Goal: Communication & Community: Answer question/provide support

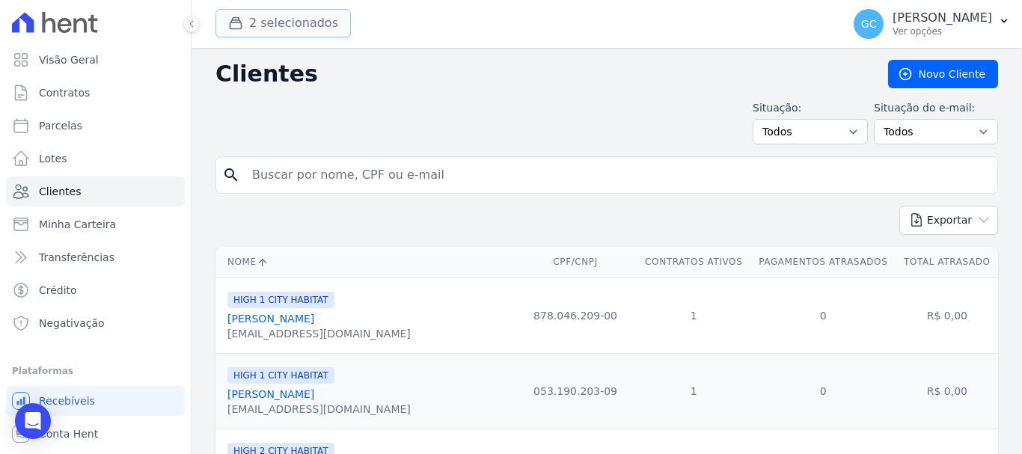
click at [296, 24] on button "2 selecionados" at bounding box center [282, 23] width 135 height 28
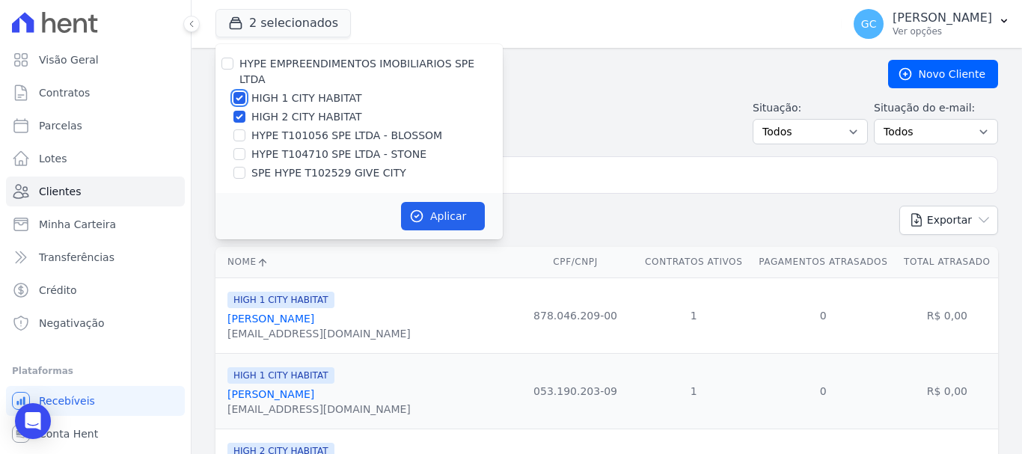
click at [240, 92] on input "HIGH 1 CITY HABITAT" at bounding box center [239, 98] width 12 height 12
checkbox input "false"
click at [240, 111] on input "HIGH 2 CITY HABITAT" at bounding box center [239, 117] width 12 height 12
checkbox input "false"
click at [239, 129] on input "HYPE T101056 SPE LTDA - BLOSSOM" at bounding box center [239, 135] width 12 height 12
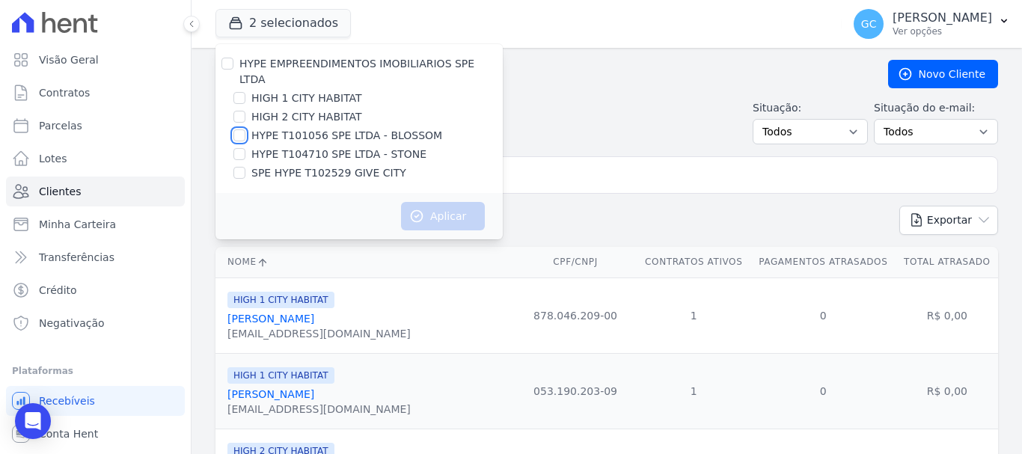
checkbox input "true"
click at [448, 202] on button "Aplicar" at bounding box center [443, 216] width 84 height 28
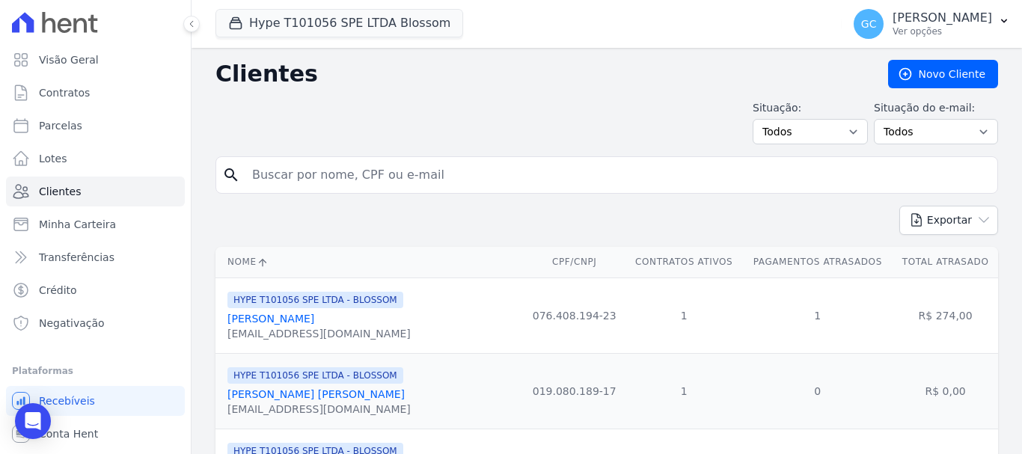
click at [321, 177] on input "search" at bounding box center [617, 175] width 748 height 30
type input "thalles"
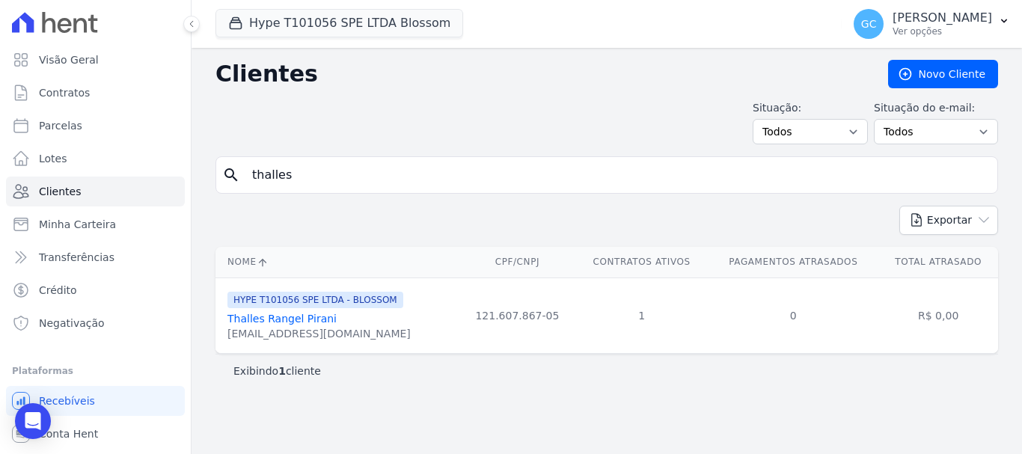
click at [262, 321] on link "Thalles Rangel Pirani" at bounding box center [281, 319] width 109 height 12
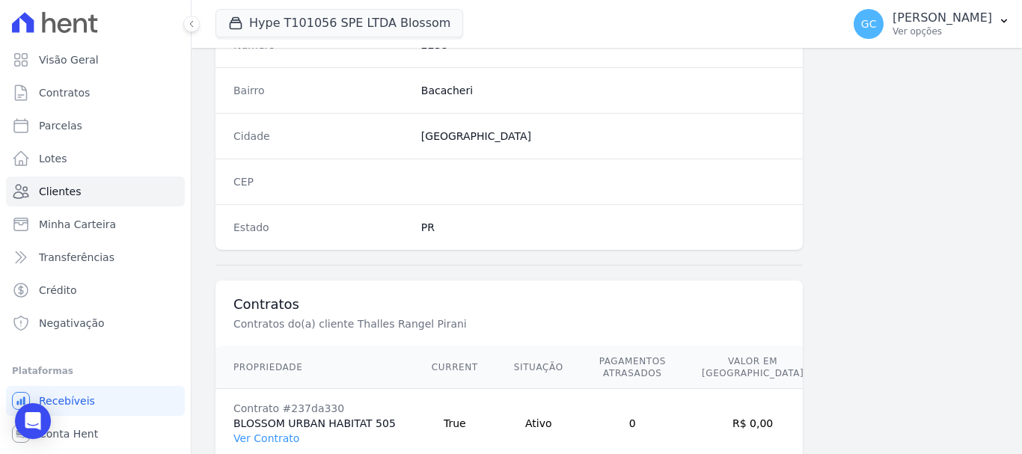
scroll to position [957, 0]
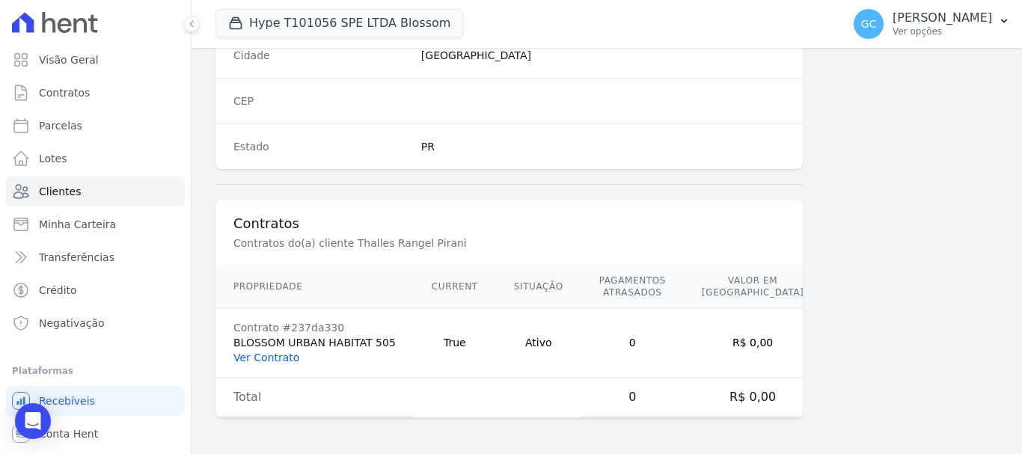
click at [256, 362] on link "Ver Contrato" at bounding box center [266, 358] width 66 height 12
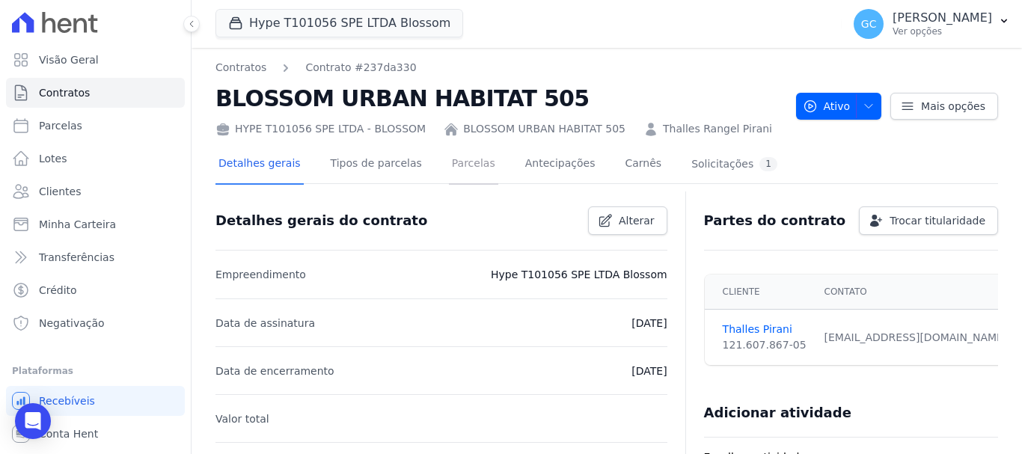
click at [453, 170] on link "Parcelas" at bounding box center [473, 165] width 49 height 40
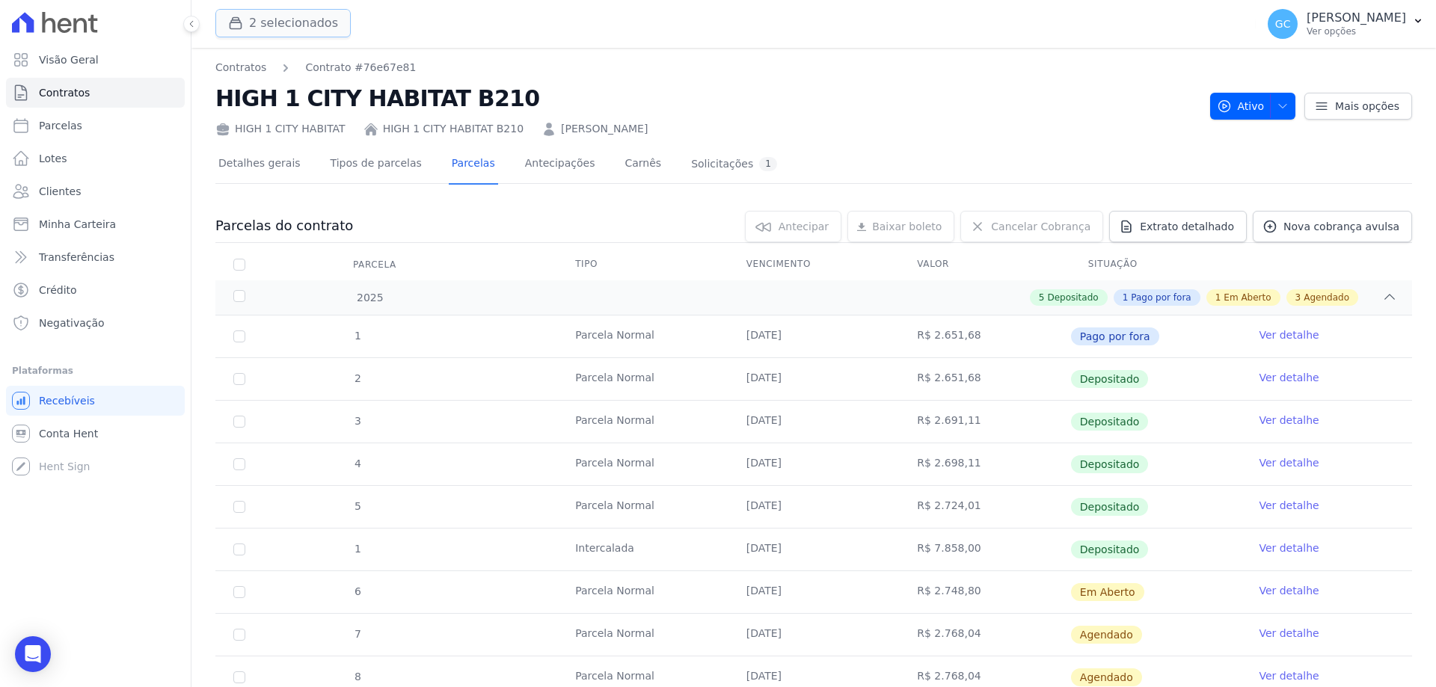
click at [281, 17] on button "2 selecionados" at bounding box center [282, 23] width 135 height 28
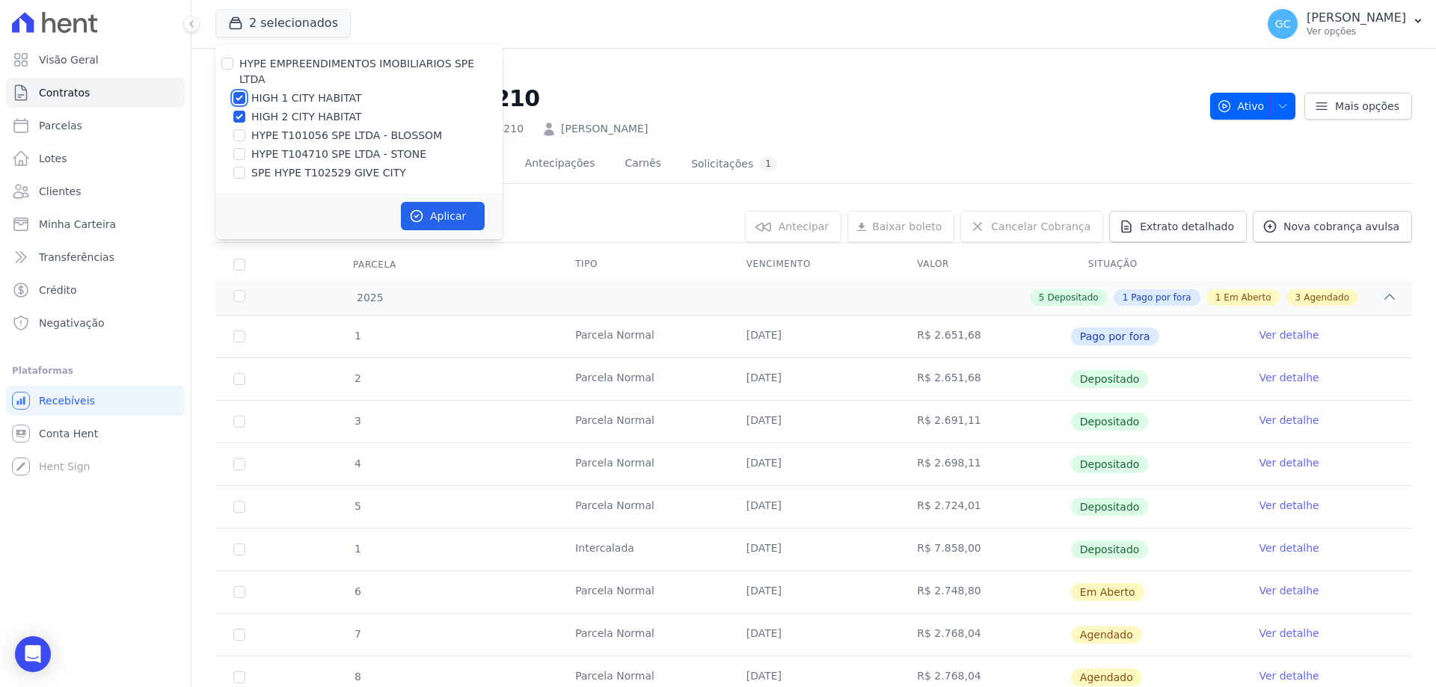
click at [241, 92] on input "HIGH 1 CITY HABITAT" at bounding box center [239, 98] width 12 height 12
checkbox input "false"
click at [240, 111] on input "HIGH 2 CITY HABITAT" at bounding box center [239, 117] width 12 height 12
checkbox input "false"
click at [240, 129] on input "HYPE T101056 SPE LTDA - BLOSSOM" at bounding box center [239, 135] width 12 height 12
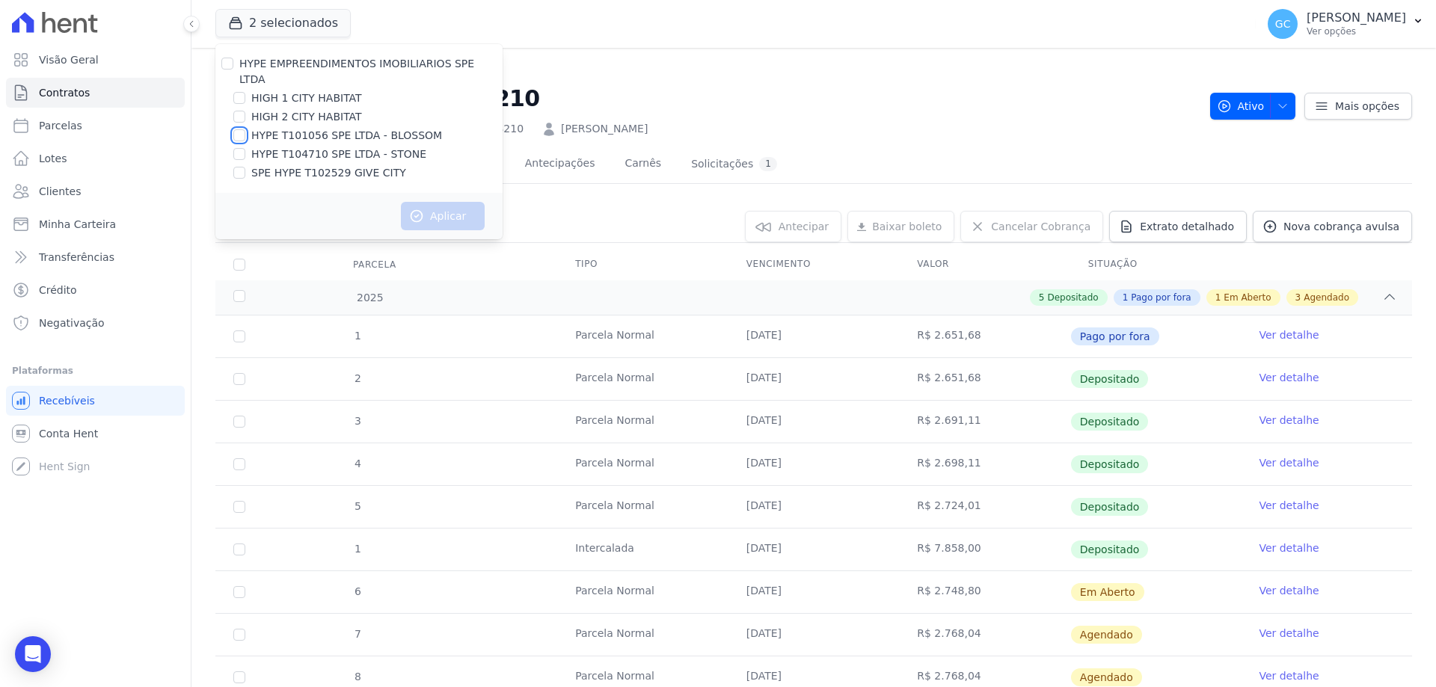
checkbox input "true"
click at [431, 202] on button "Aplicar" at bounding box center [443, 216] width 84 height 28
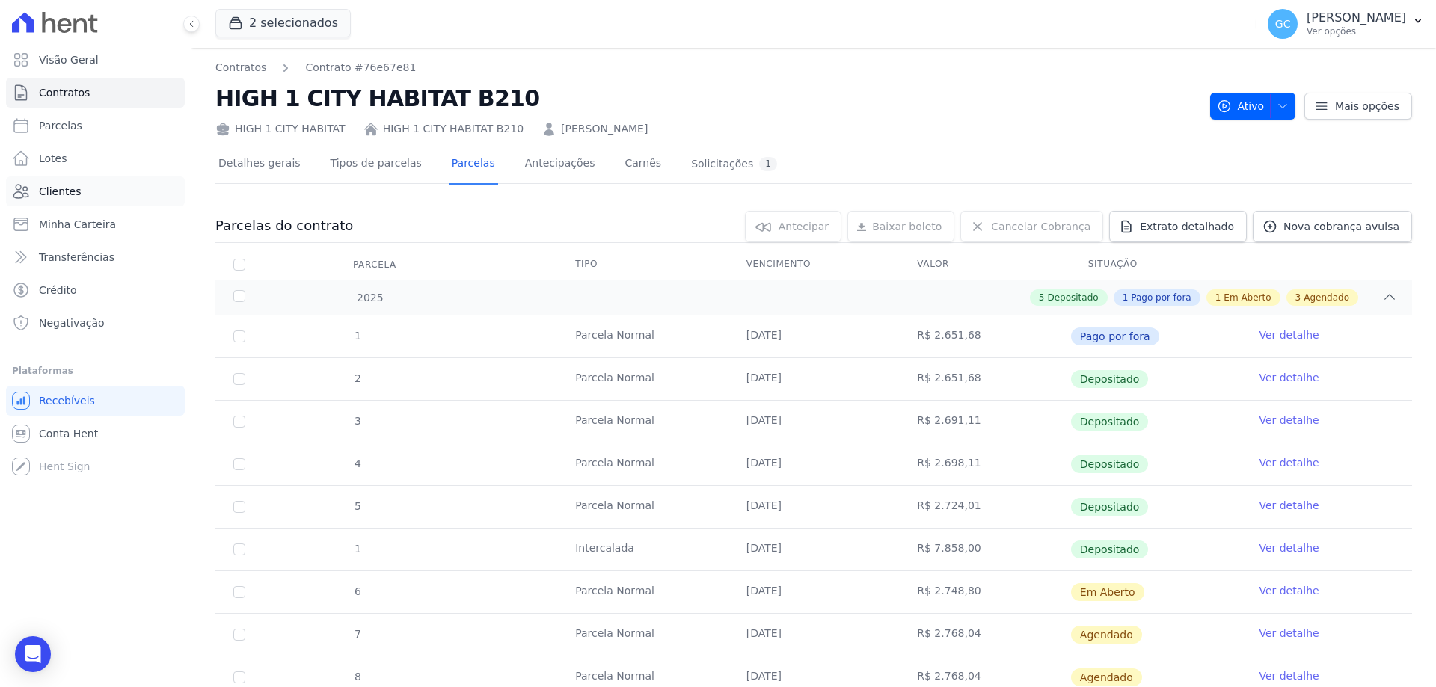
click at [67, 188] on span "Clientes" at bounding box center [60, 191] width 42 height 15
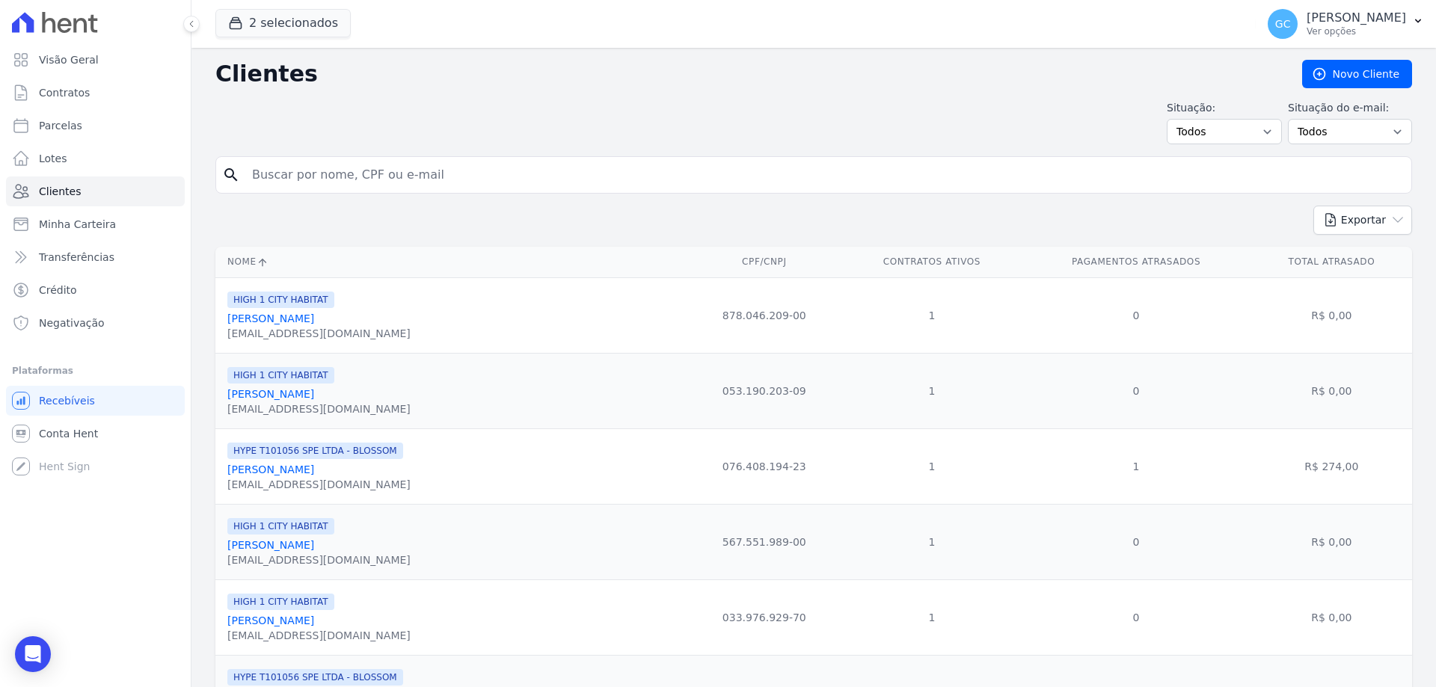
click at [316, 185] on input "search" at bounding box center [824, 175] width 1162 height 30
type input "thalles"
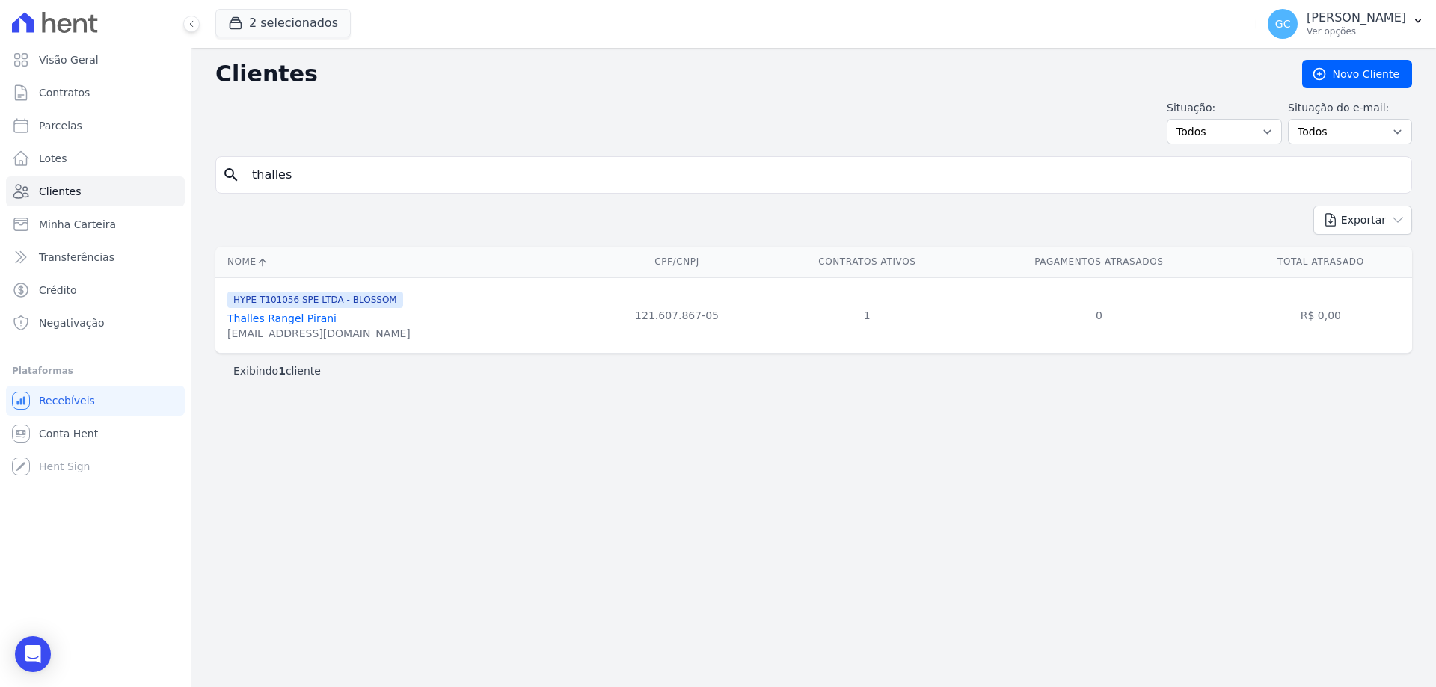
click at [296, 325] on link "Thalles Rangel Pirani" at bounding box center [281, 319] width 109 height 12
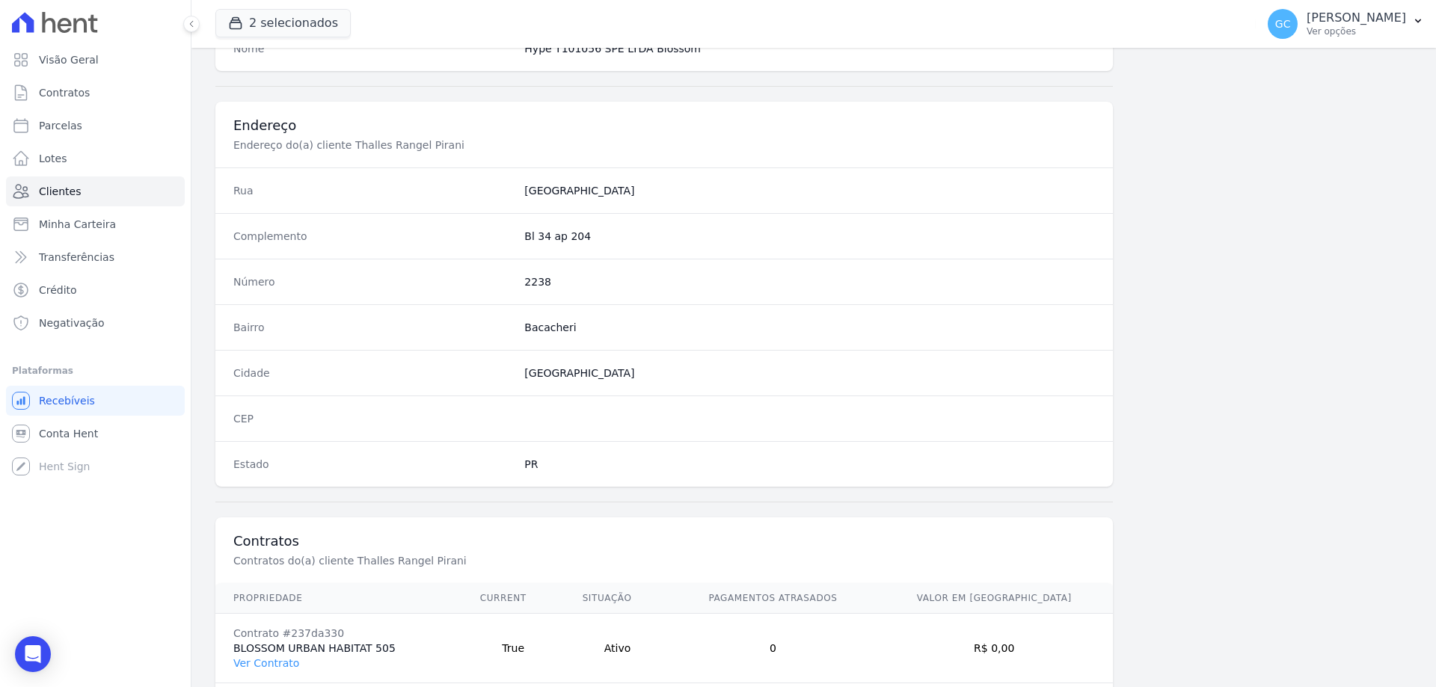
scroll to position [712, 0]
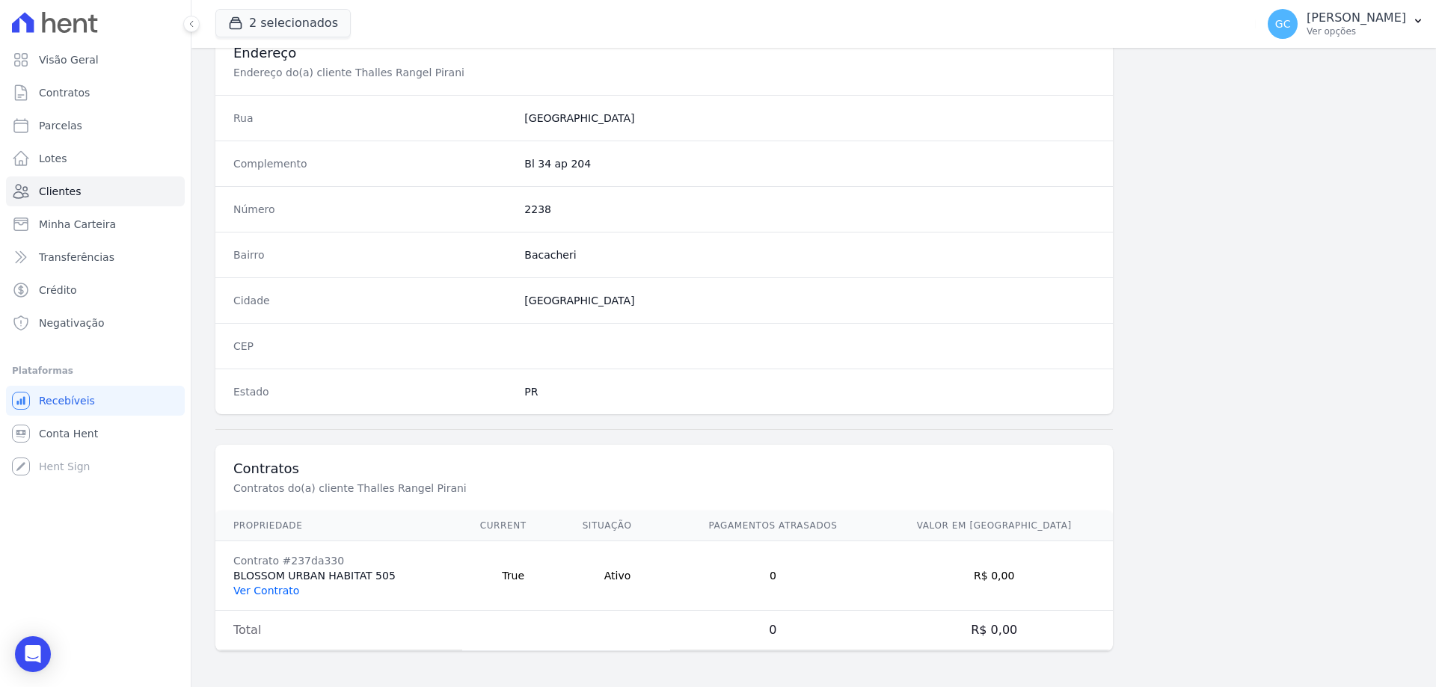
click at [260, 595] on link "Ver Contrato" at bounding box center [266, 591] width 66 height 12
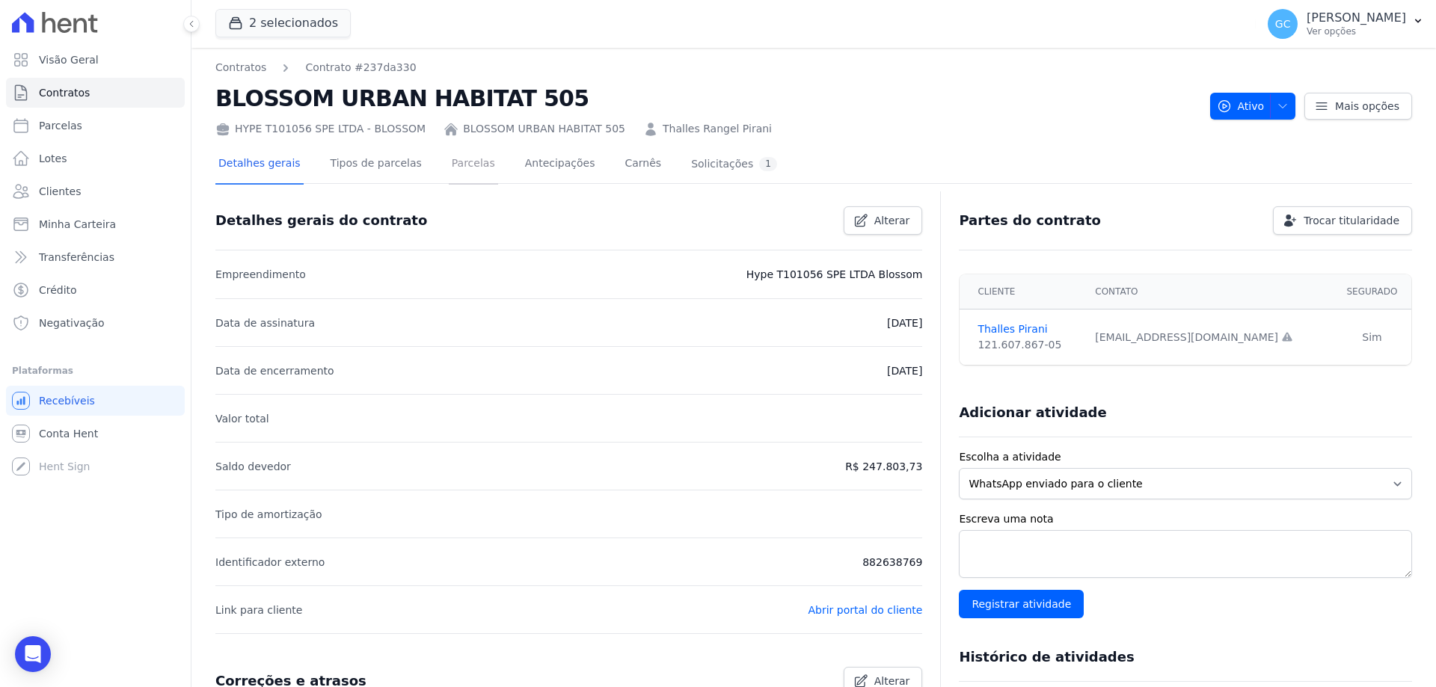
click at [465, 159] on link "Parcelas" at bounding box center [473, 165] width 49 height 40
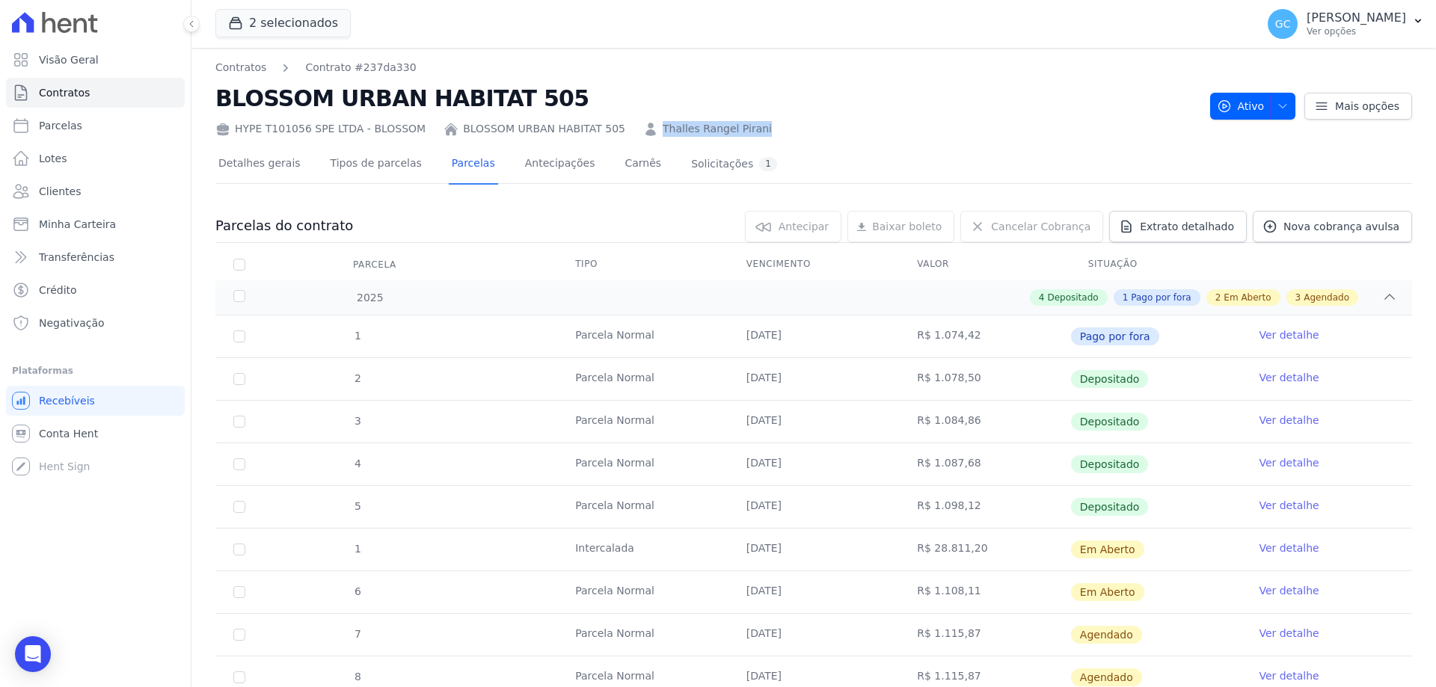
drag, startPoint x: 736, startPoint y: 128, endPoint x: 621, endPoint y: 129, distance: 115.2
click at [621, 129] on div "HYPE T101056 SPE LTDA - BLOSSOM BLOSSOM URBAN HABITAT 505 Thalles Rangel Pirani" at bounding box center [706, 126] width 983 height 22
copy link "Thalles Rangel Pirani"
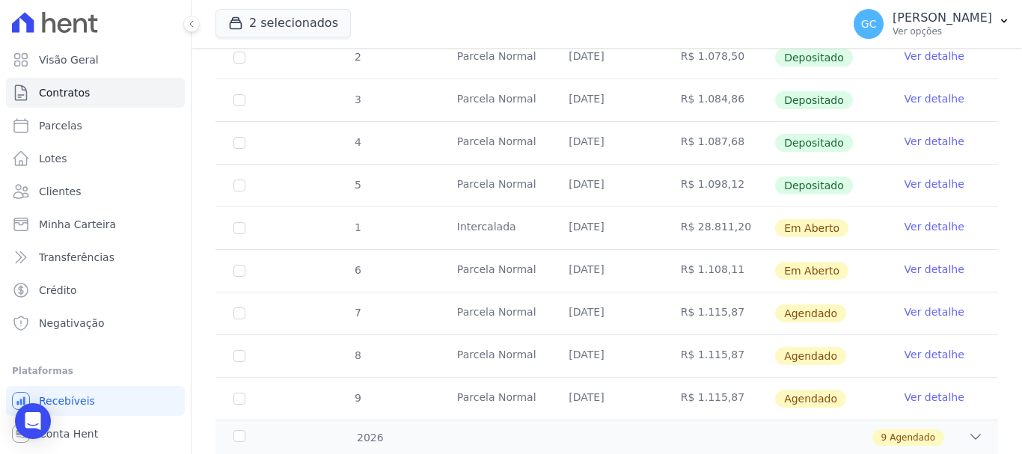
scroll to position [367, 0]
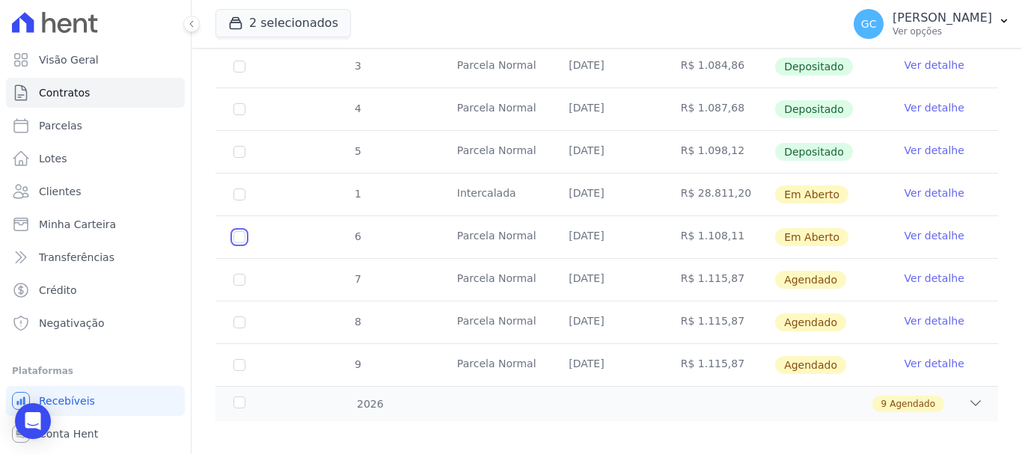
click at [237, 231] on input "checkbox" at bounding box center [239, 237] width 12 height 12
checkbox input "true"
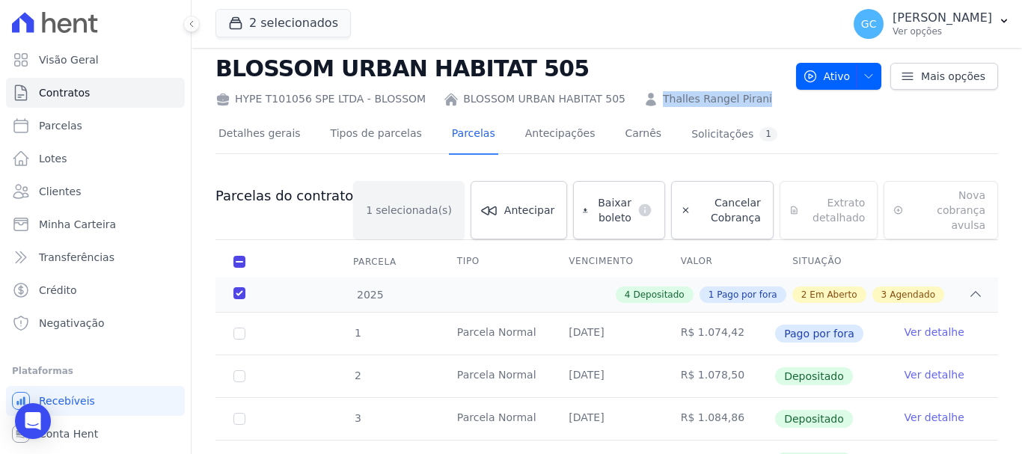
scroll to position [5, 0]
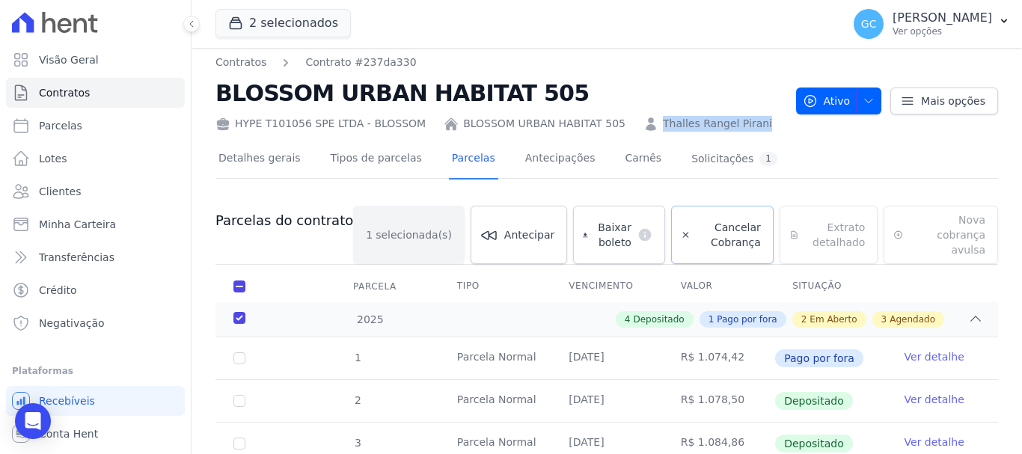
click at [696, 227] on span "Cancelar Cobrança" at bounding box center [728, 235] width 64 height 30
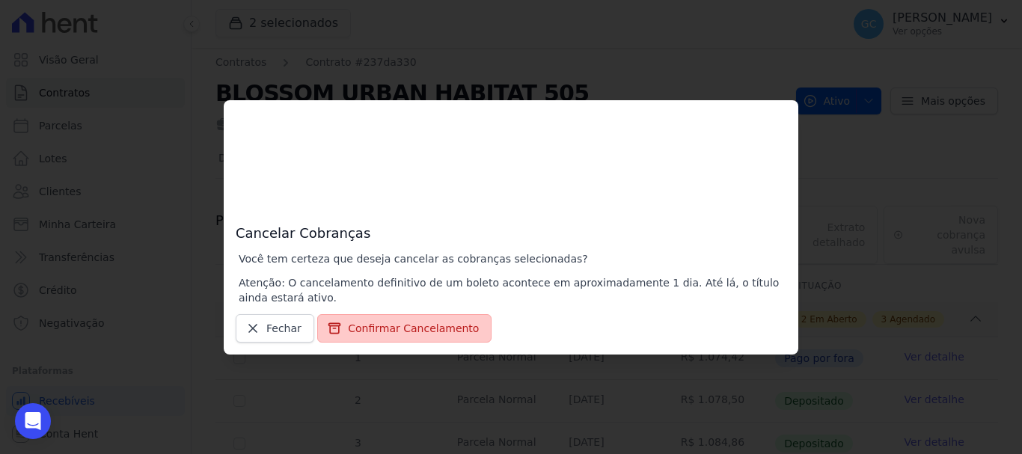
click at [366, 337] on button "Confirmar Cancelamento" at bounding box center [404, 328] width 174 height 28
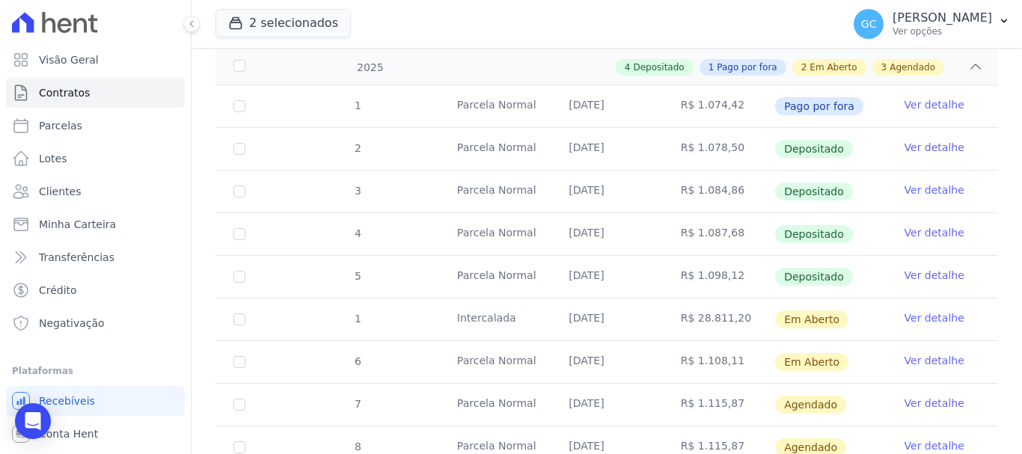
scroll to position [299, 0]
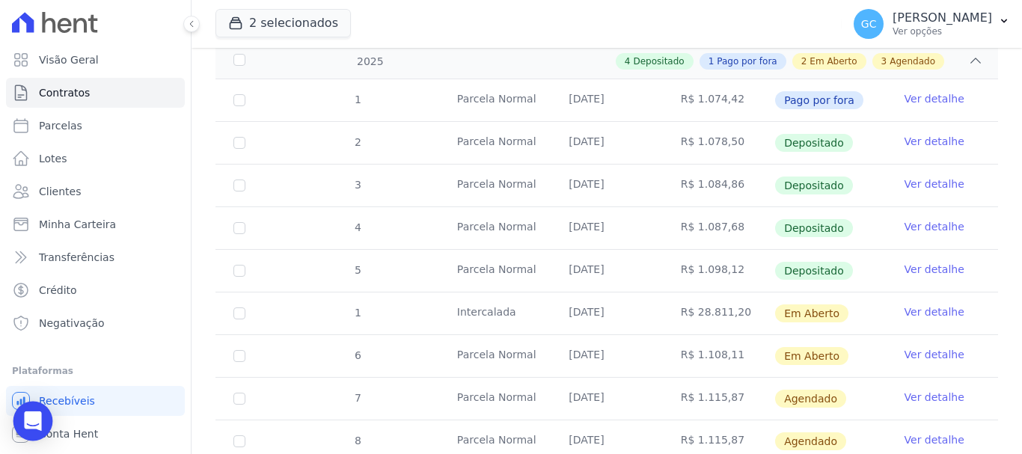
click at [28, 422] on icon "Open Intercom Messenger" at bounding box center [32, 420] width 17 height 19
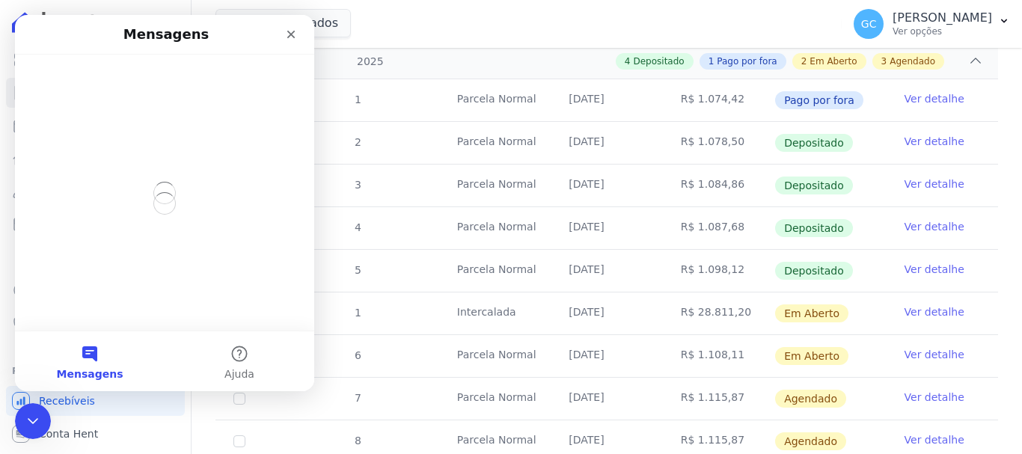
scroll to position [0, 0]
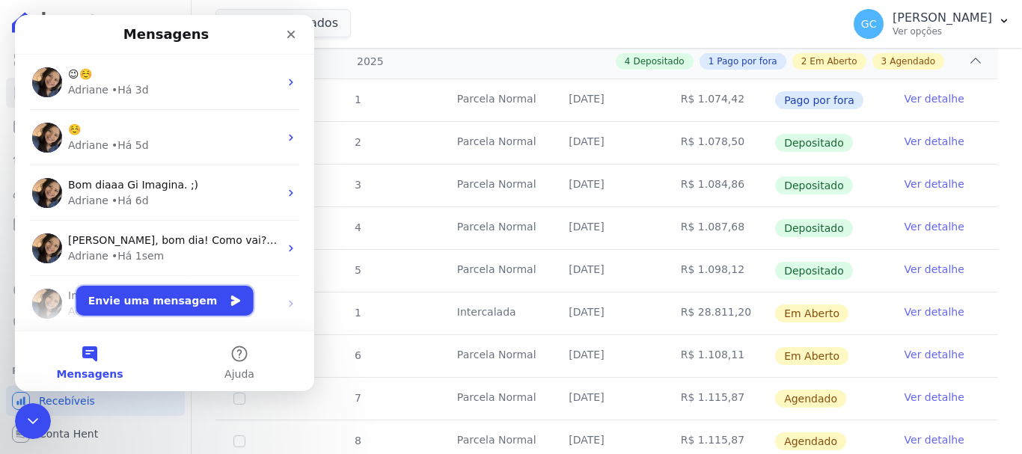
click at [114, 300] on button "Envie uma mensagem" at bounding box center [164, 301] width 177 height 30
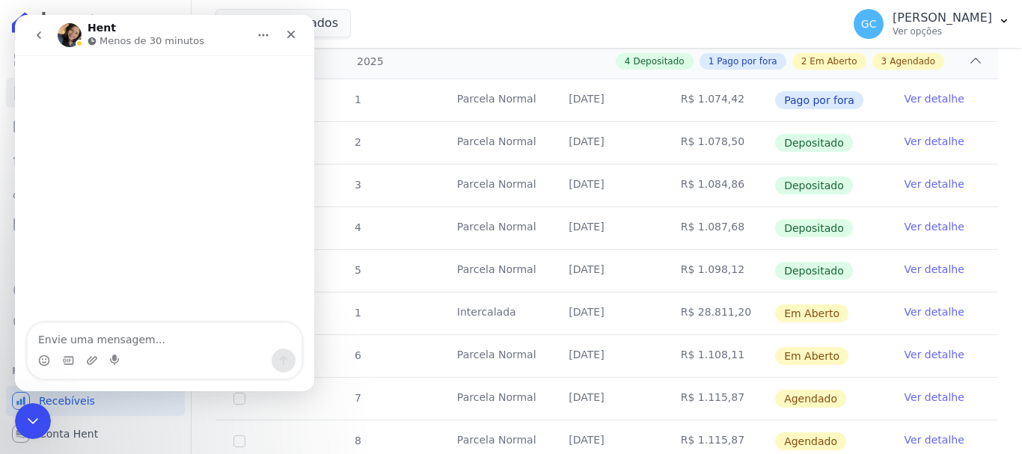
click at [91, 341] on textarea "Envie uma mensagem..." at bounding box center [165, 335] width 274 height 25
type textarea "Bom dia, tudo bem?"
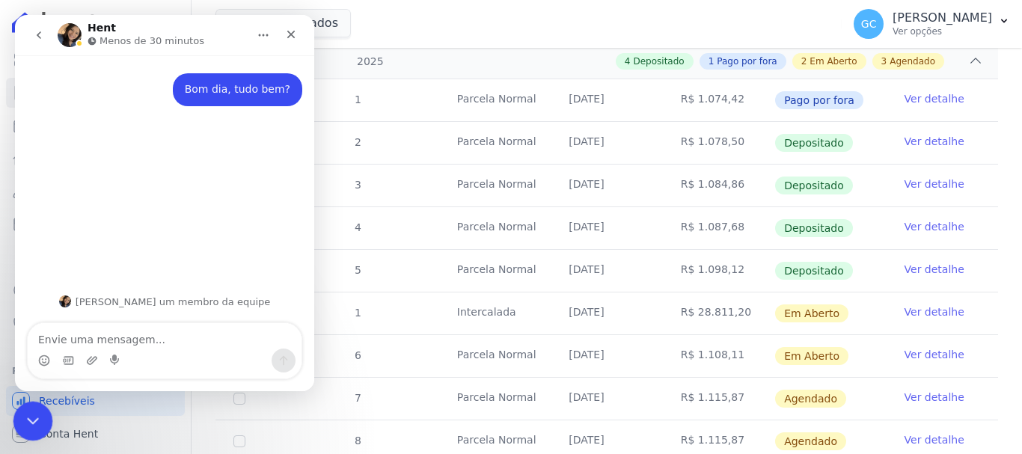
click at [33, 417] on icon "Encerramento do Messenger da Intercom" at bounding box center [30, 419] width 10 height 6
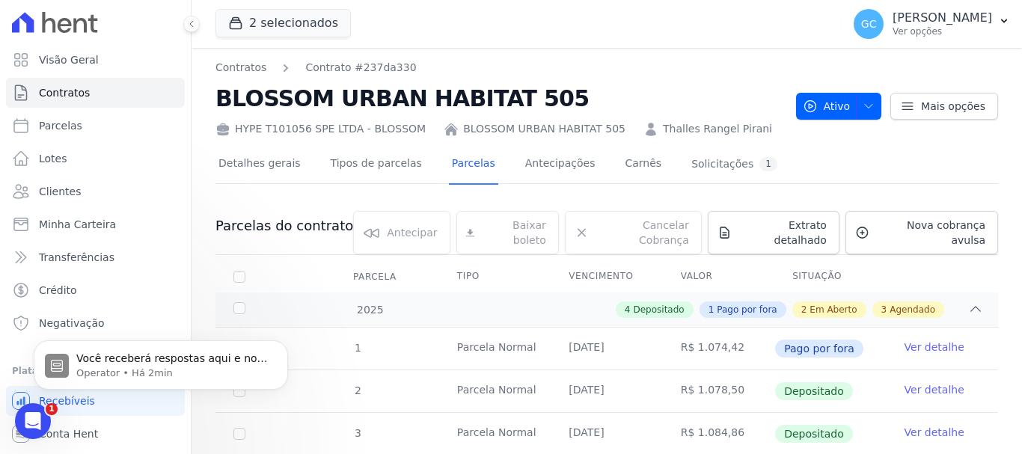
scroll to position [0, 0]
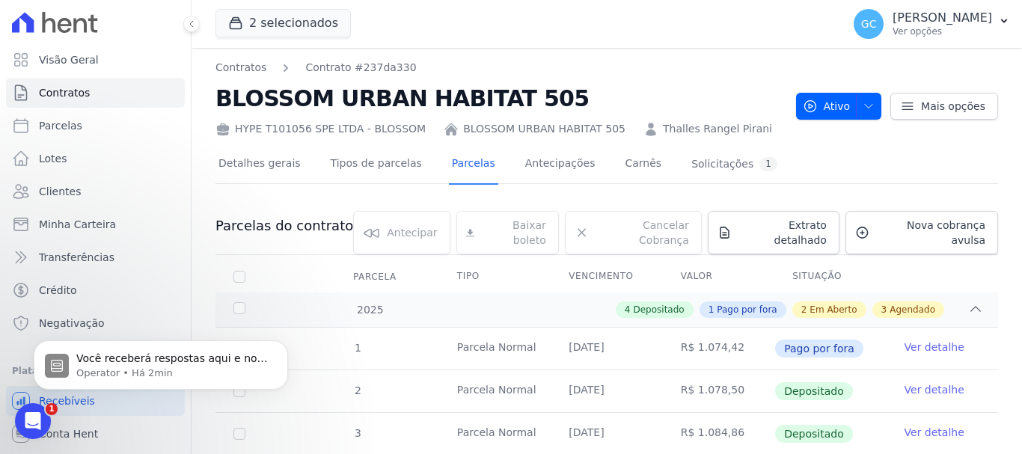
click at [665, 129] on link "Thalles Rangel Pirani" at bounding box center [717, 129] width 109 height 16
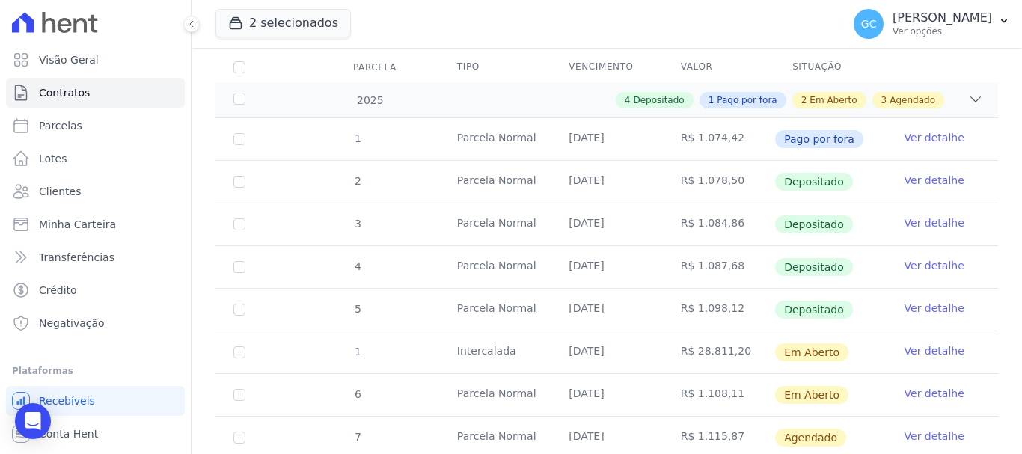
scroll to position [224, 0]
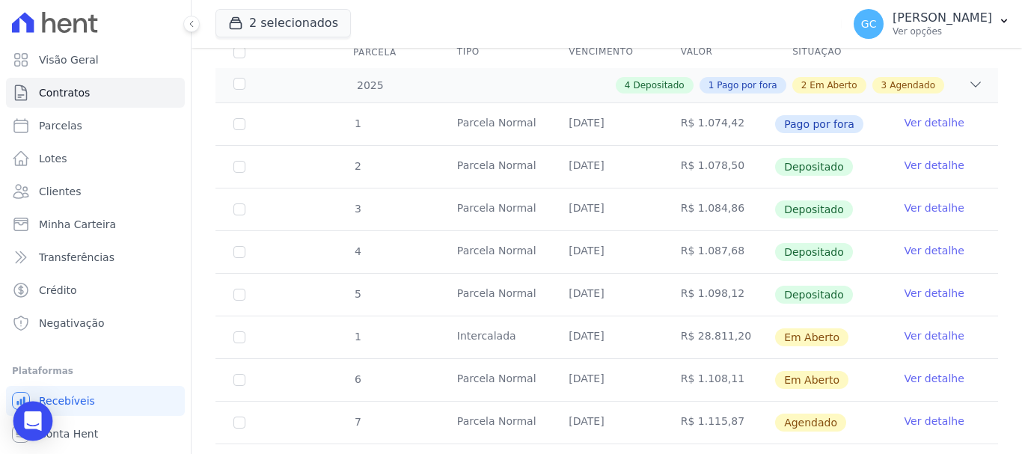
click at [43, 419] on div "Open Intercom Messenger" at bounding box center [33, 422] width 40 height 40
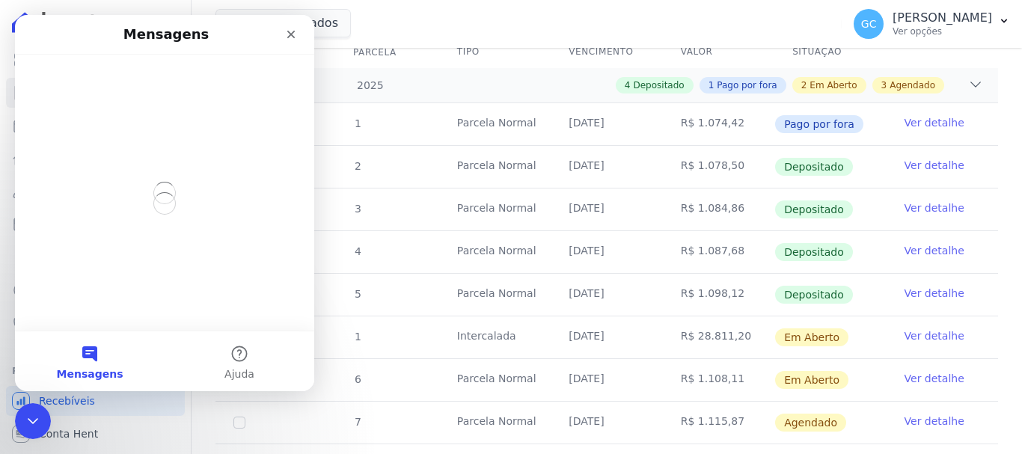
scroll to position [0, 0]
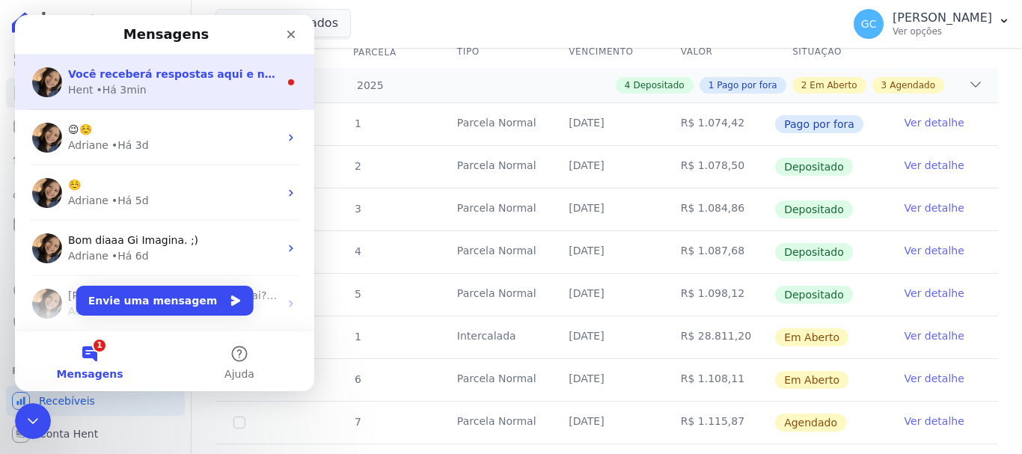
click at [134, 83] on div "• Há 3min" at bounding box center [121, 90] width 50 height 16
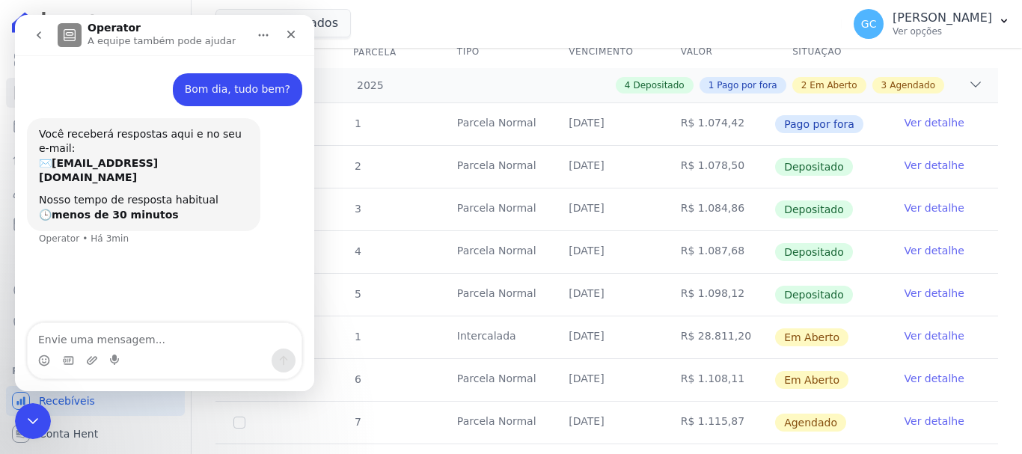
click at [87, 340] on textarea "Envie uma mensagem..." at bounding box center [165, 335] width 274 height 25
click at [82, 324] on textarea "Cliente: Empreendimento:" at bounding box center [165, 328] width 274 height 40
click at [74, 325] on textarea "Cliente:Thalles Rangel Pirani Empreendimento:" at bounding box center [165, 328] width 274 height 40
drag, startPoint x: 138, startPoint y: 336, endPoint x: 196, endPoint y: 343, distance: 58.1
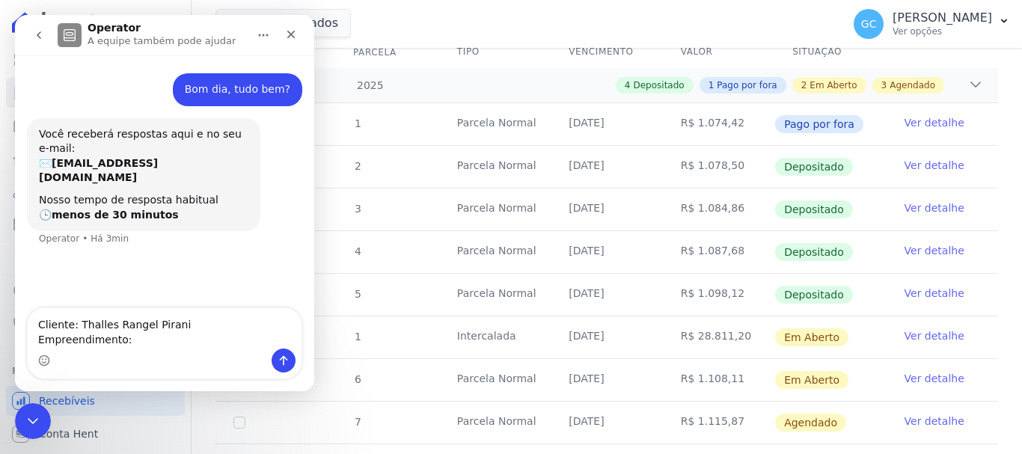
click at [138, 335] on textarea "Cliente: Thalles Rangel Pirani Empreendimento:" at bounding box center [165, 328] width 274 height 40
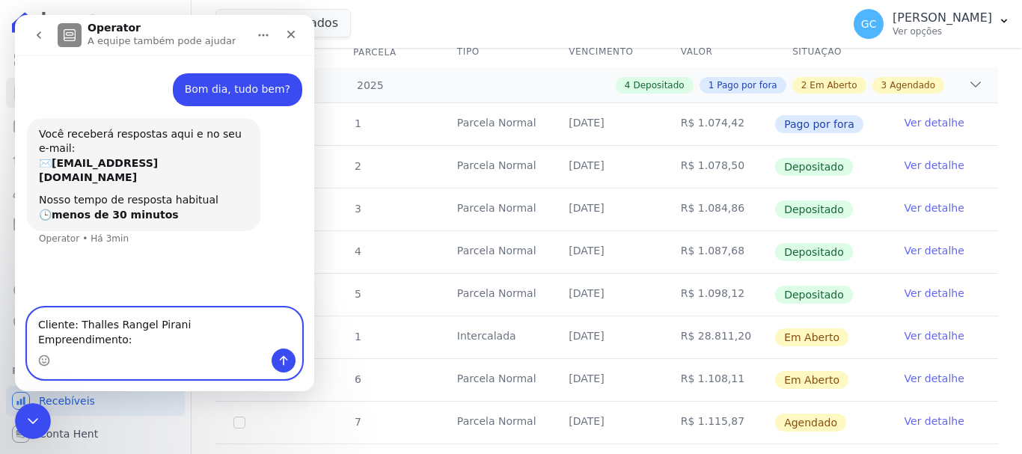
click at [131, 343] on textarea "Cliente: Thalles Rangel Pirani Empreendimento:" at bounding box center [165, 328] width 274 height 40
click at [261, 335] on textarea "Cliente: Thalles Rangel Pirani Empreendimento: Blossom Urban Habitat 505" at bounding box center [165, 328] width 274 height 40
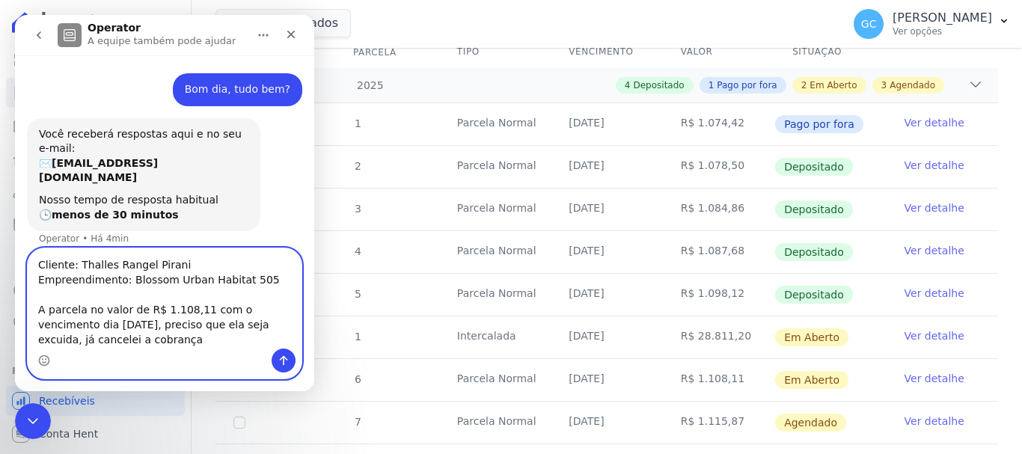
drag, startPoint x: 96, startPoint y: 341, endPoint x: 16, endPoint y: 254, distance: 118.0
click at [16, 255] on div "Cliente: Thalles Rangel Pirani Empreendimento: Blossom Urban Habitat 505 A parc…" at bounding box center [164, 314] width 299 height 132
type textarea "Cliente: Thalles Rangel Pirani Empreendimento: Blossom Urban Habitat 505 A parc…"
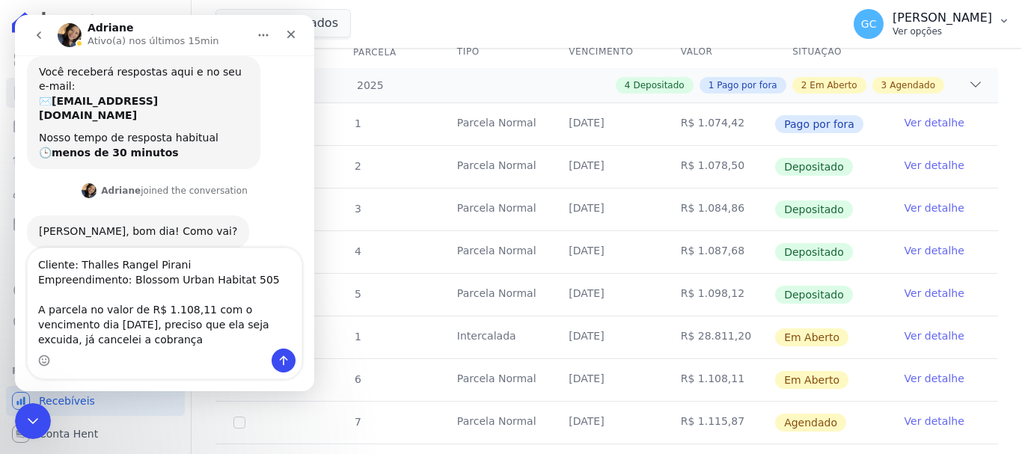
scroll to position [79, 0]
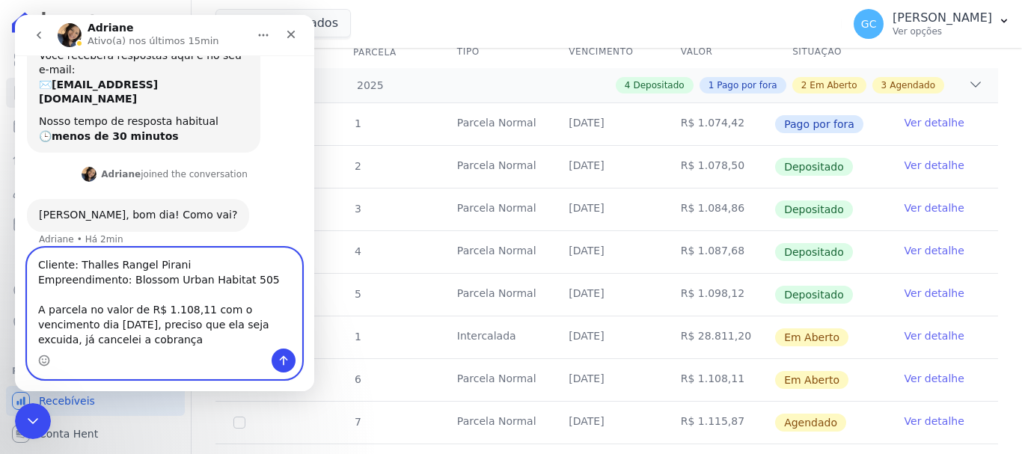
drag, startPoint x: 165, startPoint y: 319, endPoint x: 108, endPoint y: 327, distance: 58.2
click at [165, 319] on textarea "Cliente: Thalles Rangel Pirani Empreendimento: Blossom Urban Habitat 505 A parc…" at bounding box center [165, 298] width 274 height 100
drag, startPoint x: 91, startPoint y: 342, endPoint x: 13, endPoint y: 224, distance: 140.5
click at [15, 224] on html "Adriane Ativo(a) nos últimos 15min Bom dia, tudo bem? Giovana • Há 5min Você re…" at bounding box center [164, 203] width 299 height 376
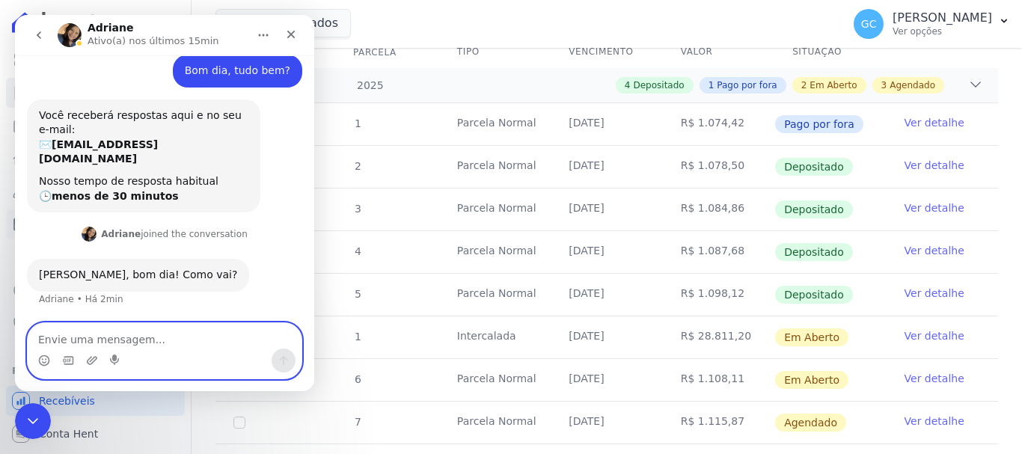
scroll to position [4, 0]
paste textarea "Cliente: Thalles Rangel Pirani Empreendimento: Blossom Urban Habitat 505"
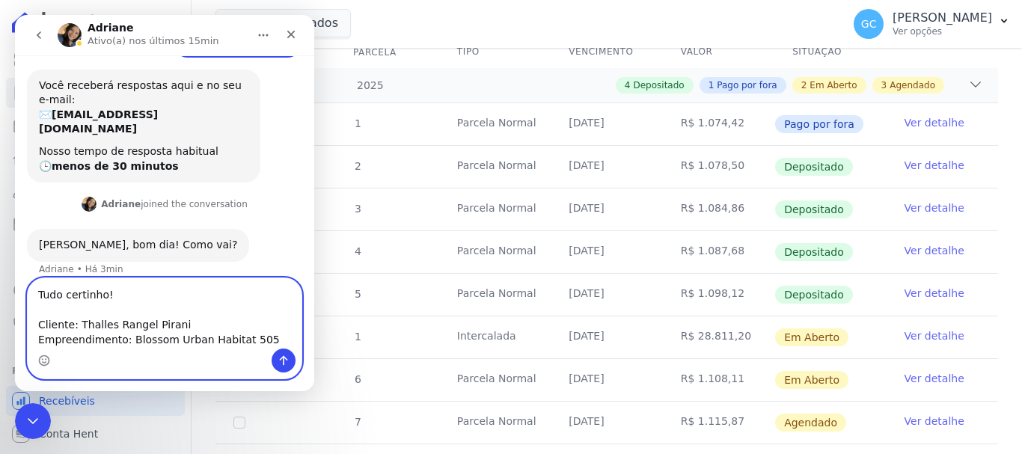
click at [263, 340] on textarea "Tudo certinho! Cliente: Thalles Rangel Pirani Empreendimento: Blossom Urban Hab…" at bounding box center [165, 313] width 274 height 70
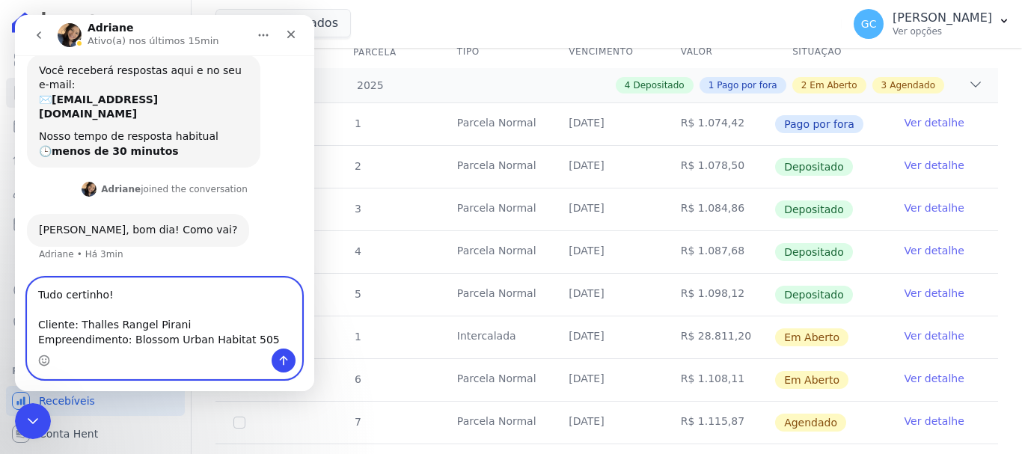
scroll to position [79, 0]
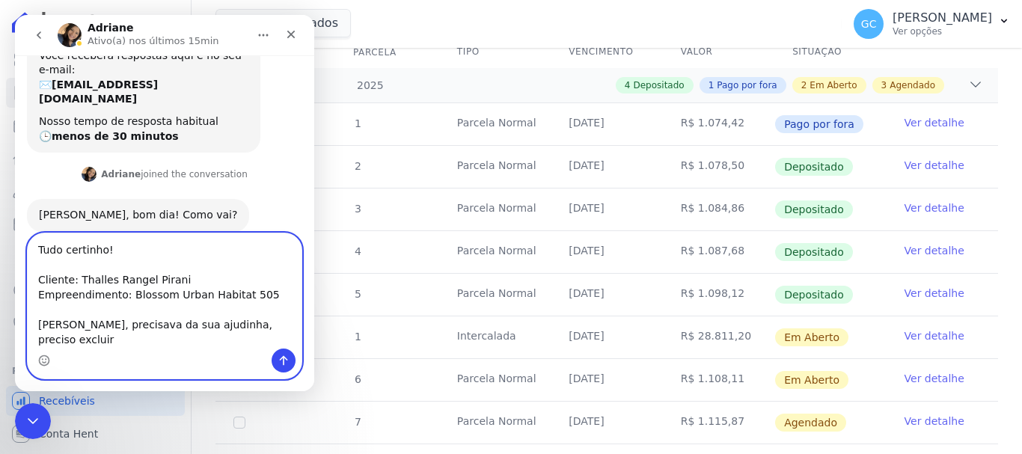
click at [276, 339] on textarea "Tudo certinho! Cliente: Thalles Rangel Pirani Empreendimento: Blossom Urban Hab…" at bounding box center [165, 290] width 274 height 115
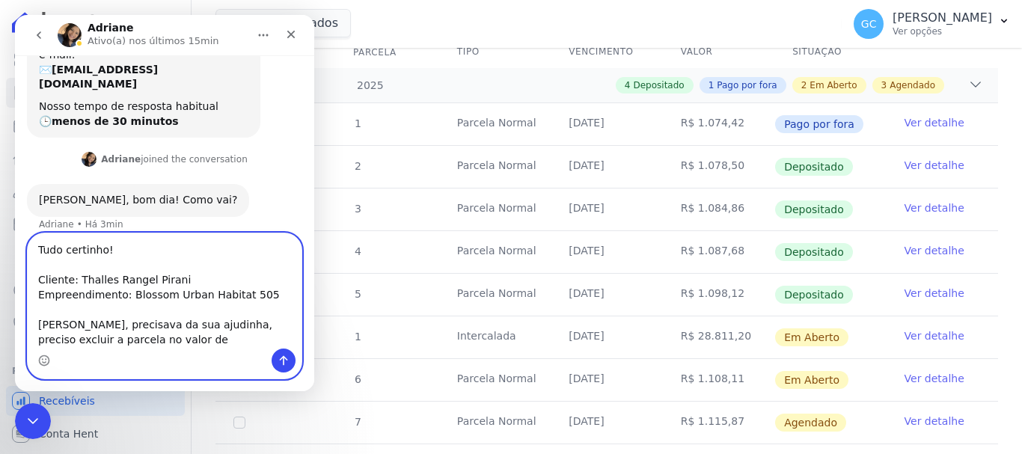
click at [144, 335] on textarea "Tudo certinho! Cliente: Thalles Rangel Pirani Empreendimento: Blossom Urban Hab…" at bounding box center [165, 290] width 274 height 115
paste textarea "R$ 1.108,11, com vencimento em 10/09/2025"
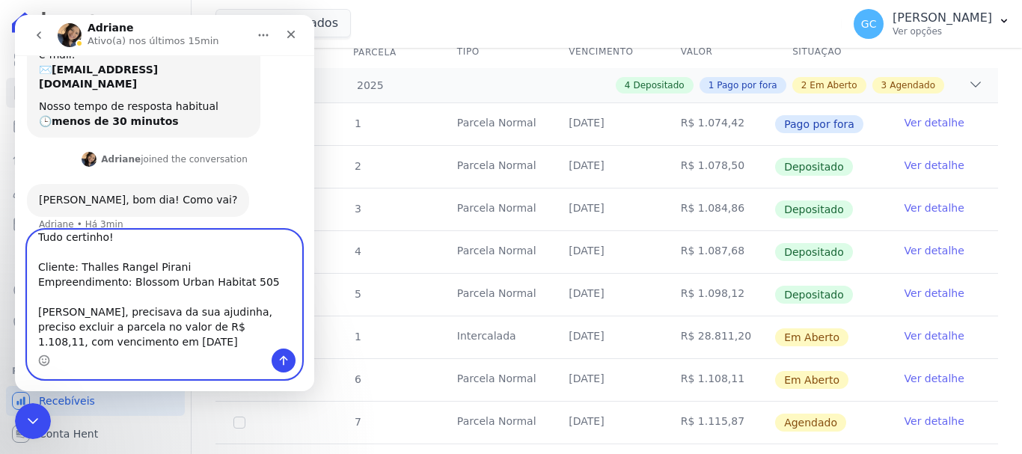
scroll to position [96, 0]
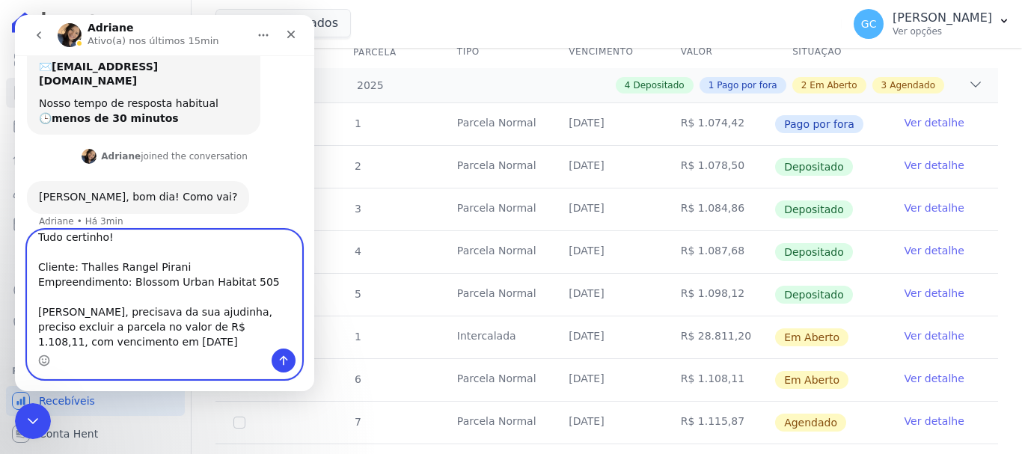
click at [108, 341] on textarea "Tudo certinho! Cliente: Thalles Rangel Pirani Empreendimento: Blossom Urban Hab…" at bounding box center [165, 289] width 274 height 118
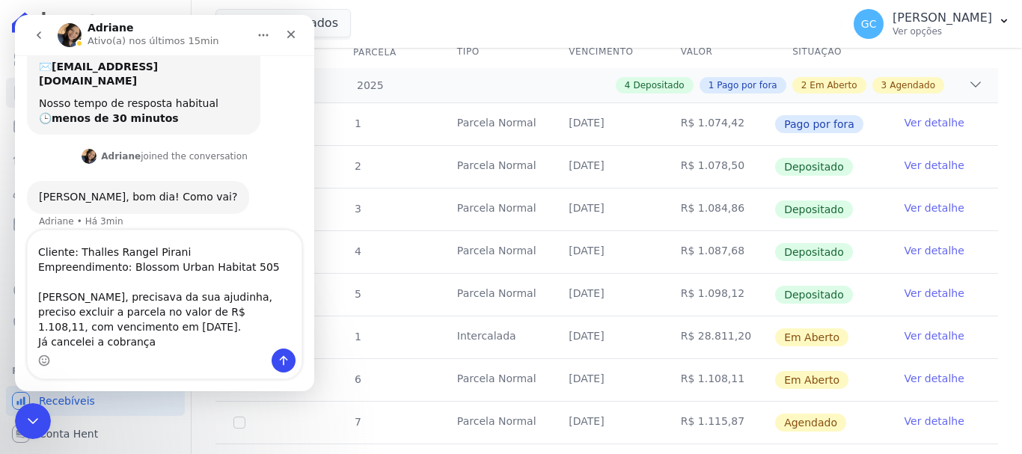
click at [35, 360] on div "Messenger da Intercom" at bounding box center [165, 361] width 274 height 24
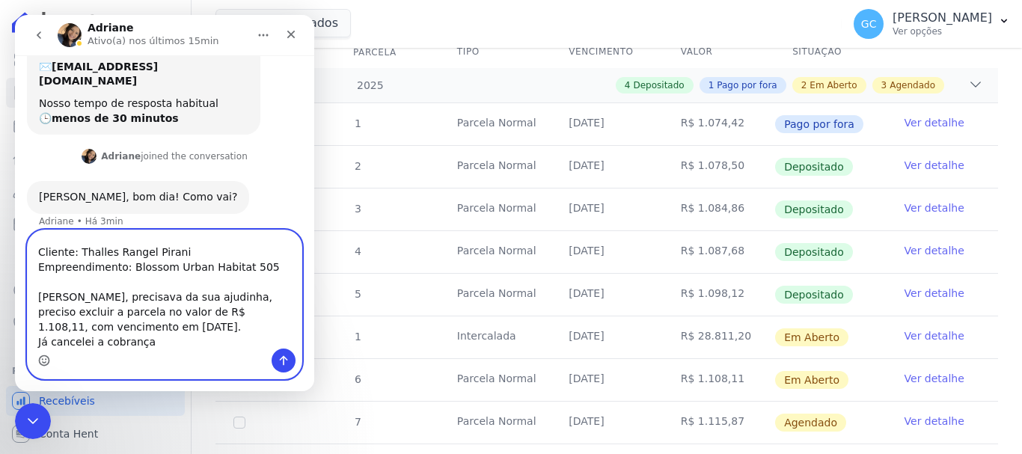
click at [43, 360] on icon "Selecionador de Emoji" at bounding box center [44, 358] width 5 height 1
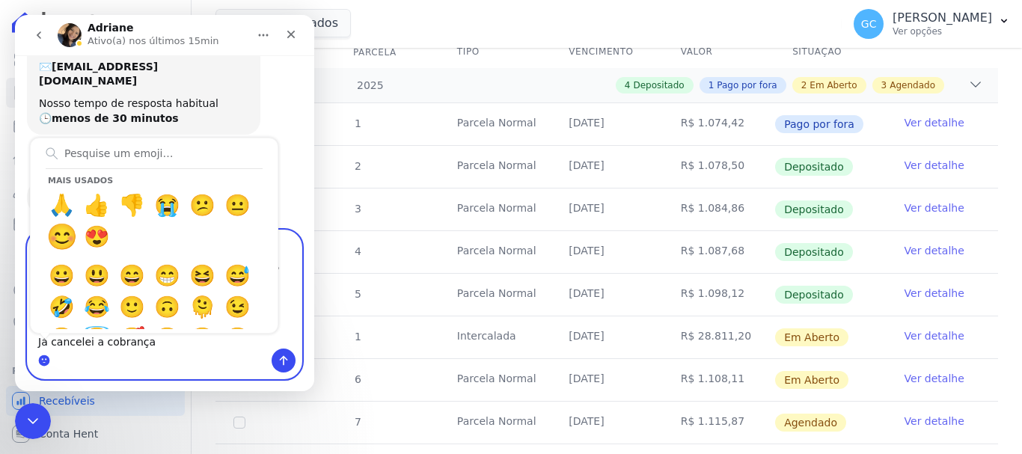
type textarea "Tudo certinho! Cliente: Thalles Rangel Pirani Empreendimento: Blossom Urban Hab…"
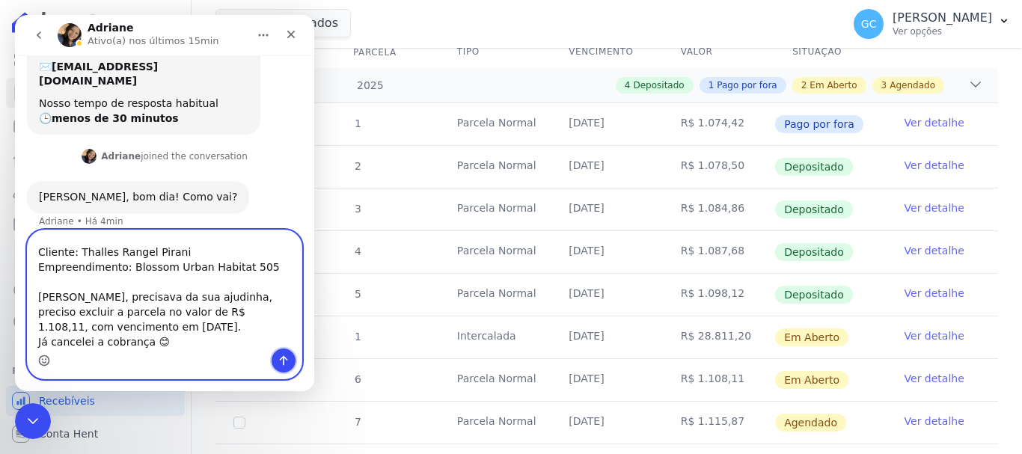
click at [288, 362] on icon "Enviar uma mensagem" at bounding box center [284, 361] width 12 height 12
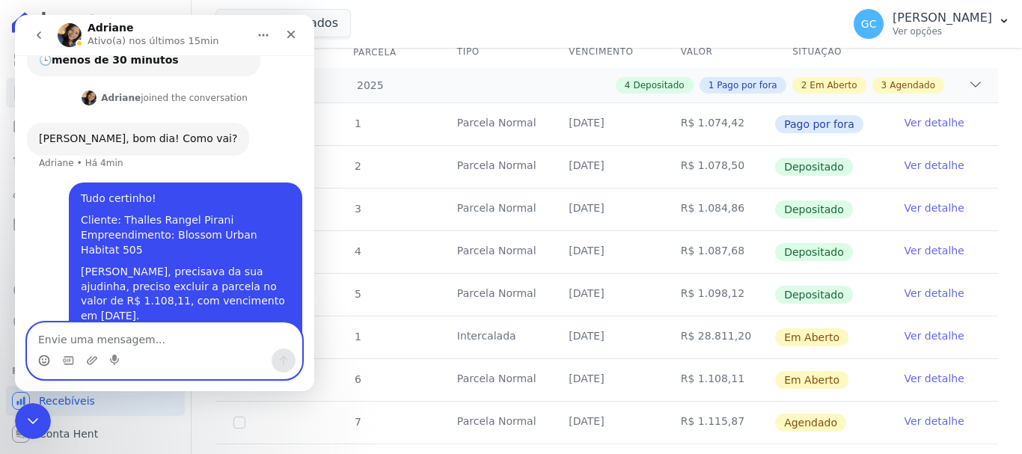
scroll to position [166, 0]
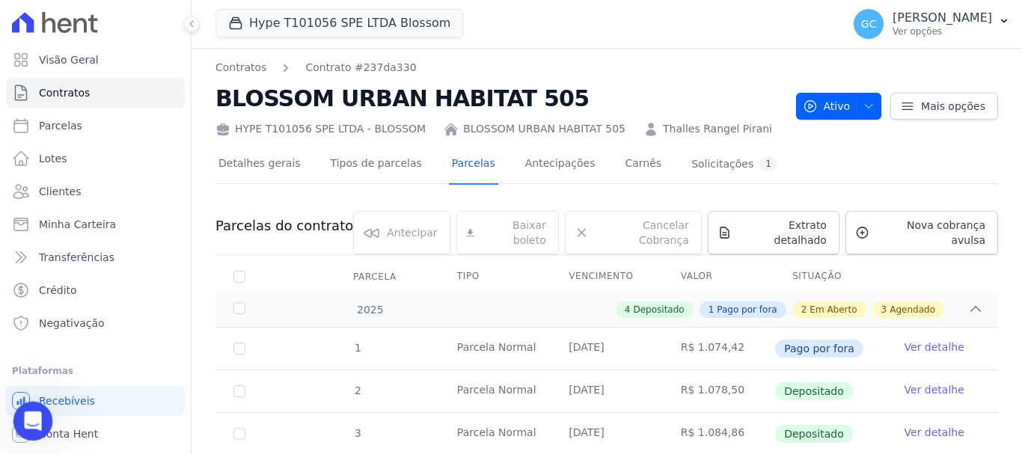
click at [38, 417] on icon "Abertura do Messenger da Intercom" at bounding box center [31, 419] width 25 height 25
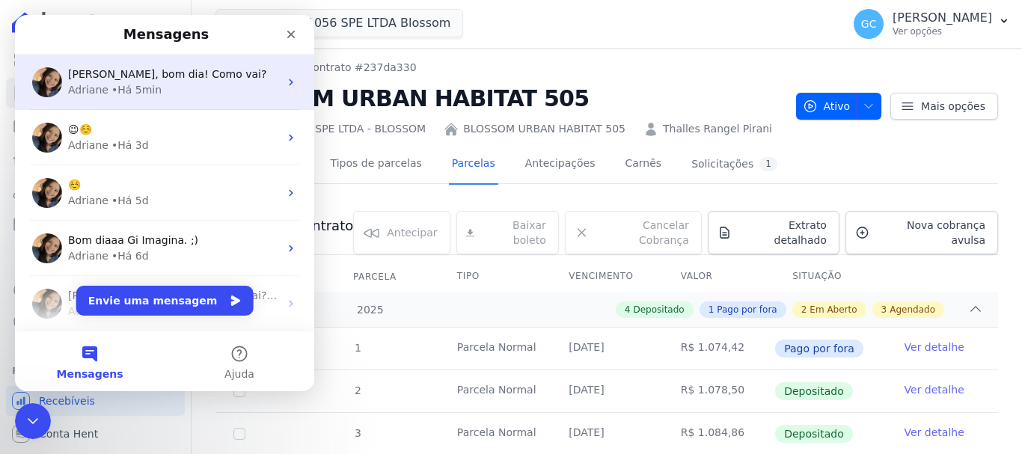
click at [193, 88] on div "Adriane • Há 5min" at bounding box center [173, 90] width 211 height 16
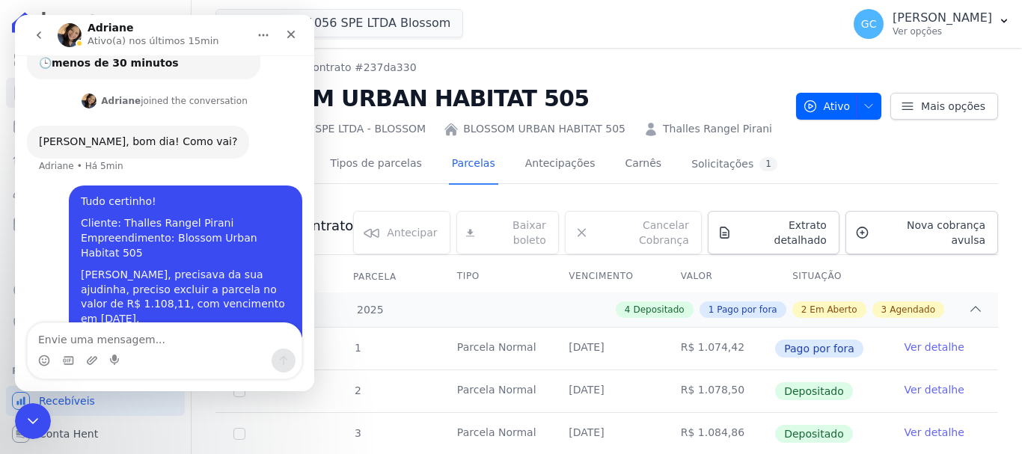
scroll to position [166, 0]
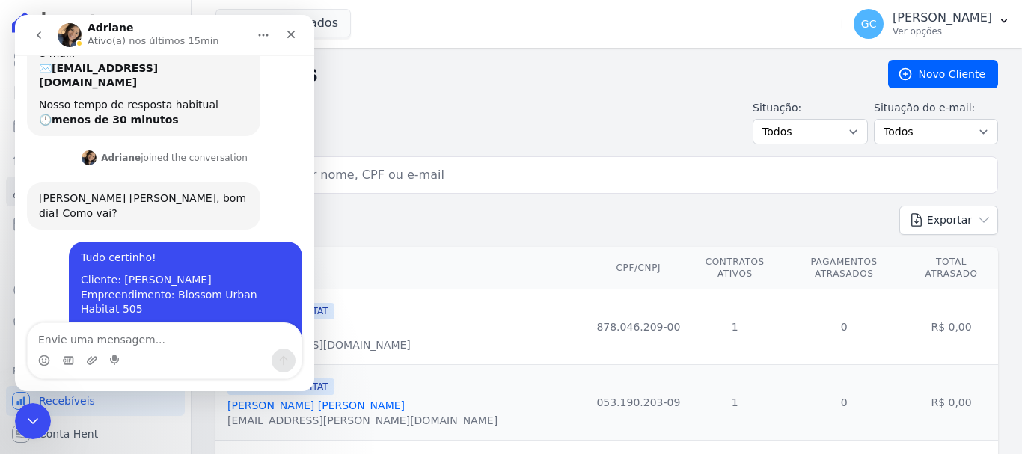
scroll to position [236, 0]
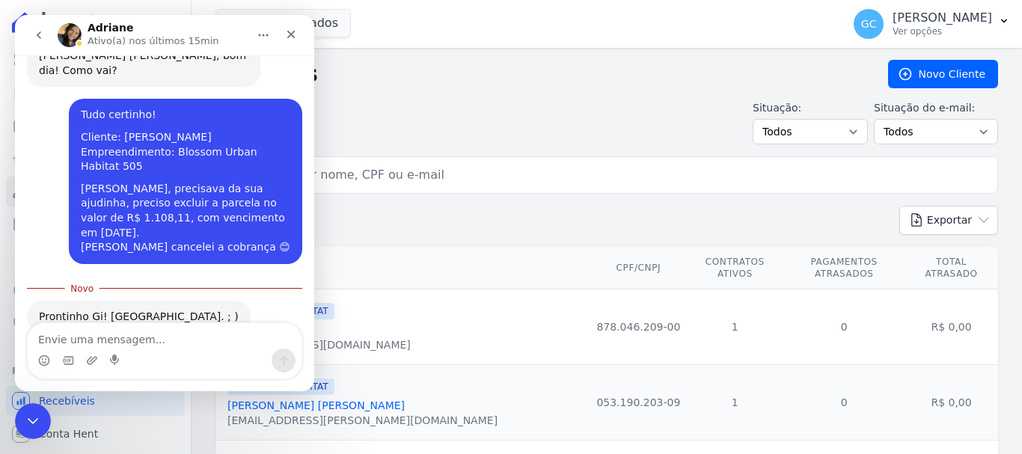
click at [79, 341] on textarea "Envie uma mensagem..." at bounding box center [165, 335] width 274 height 25
click at [79, 340] on textarea "Envie uma mensagem..." at bounding box center [165, 335] width 274 height 25
type textarea "Muito obrigadaa"
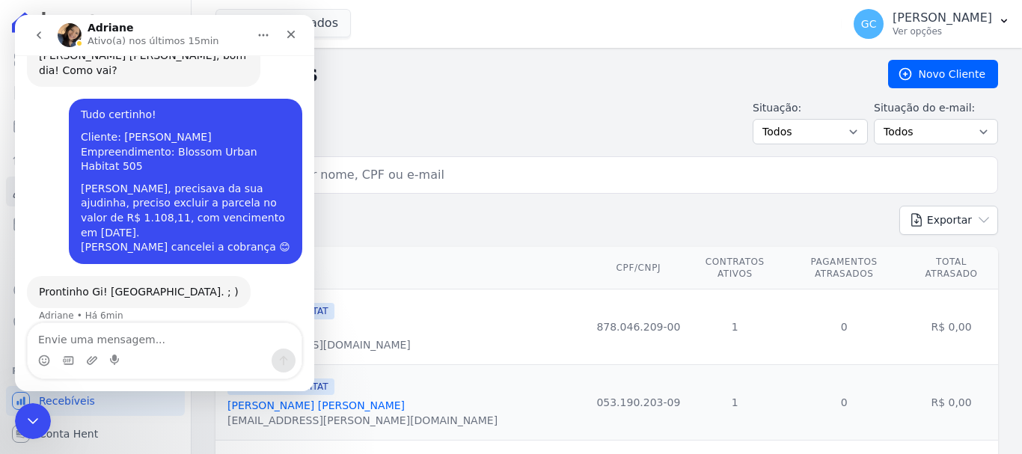
scroll to position [255, 0]
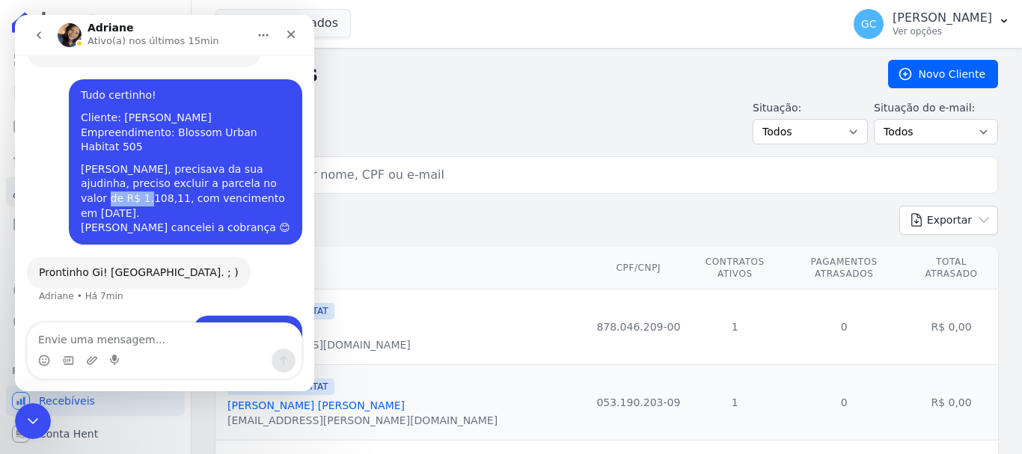
drag, startPoint x: 221, startPoint y: 154, endPoint x: 257, endPoint y: 153, distance: 35.9
click at [257, 162] on div "Adriane, precisava da sua ajudinha, preciso excluir a parcela no valor de R$ 1.…" at bounding box center [185, 198] width 209 height 73
copy div "1.108,11"
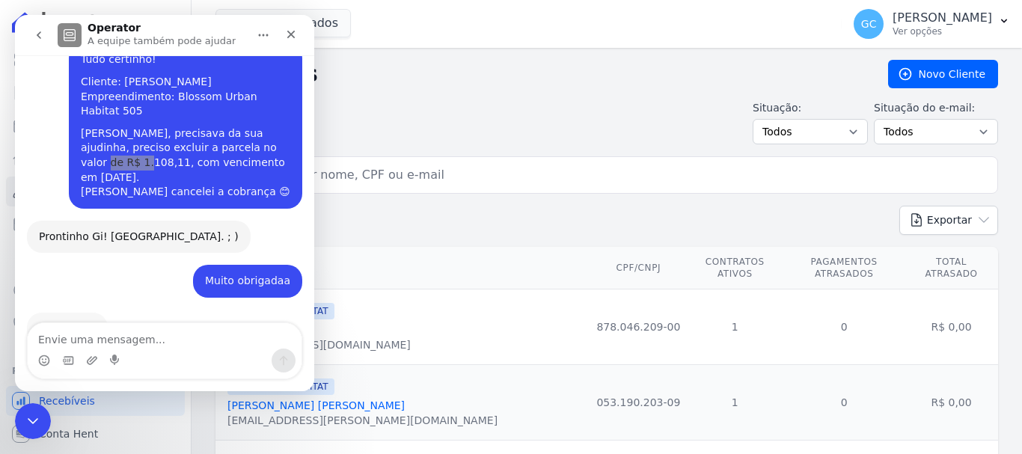
scroll to position [300, 0]
